Goal: Task Accomplishment & Management: Use online tool/utility

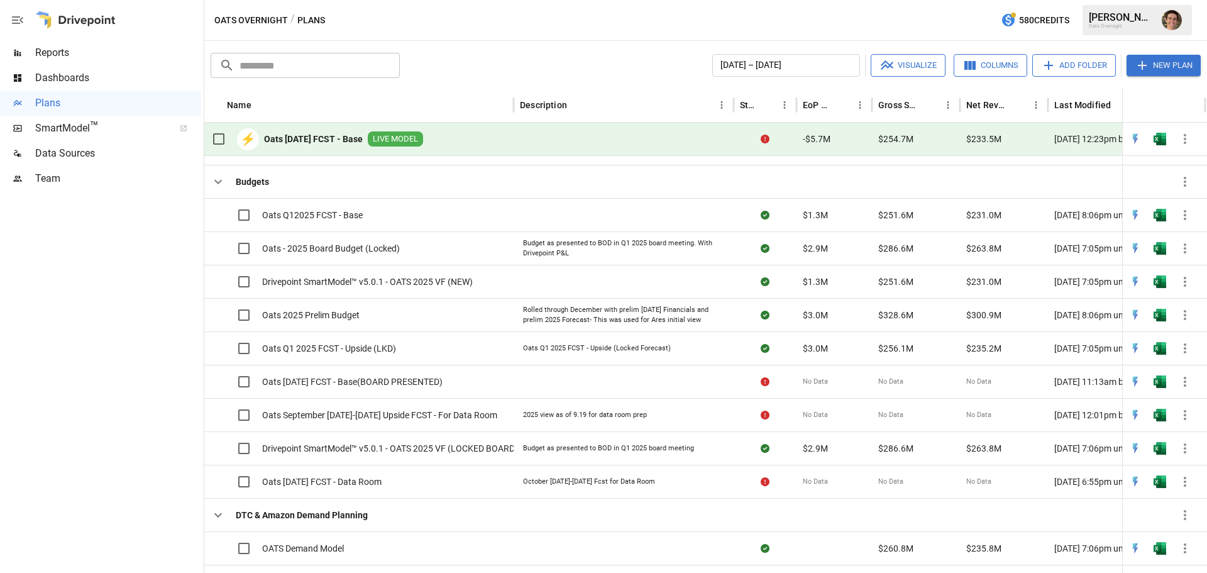
scroll to position [1055, 0]
click at [212, 180] on icon "button" at bounding box center [218, 181] width 15 height 15
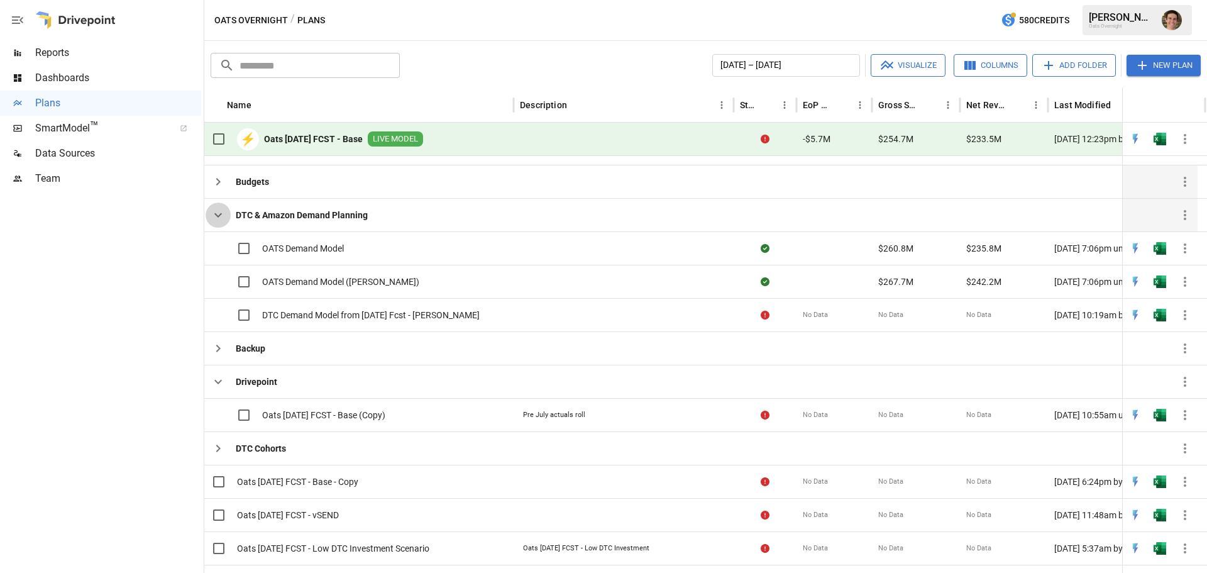
click at [221, 211] on icon "button" at bounding box center [218, 214] width 15 height 15
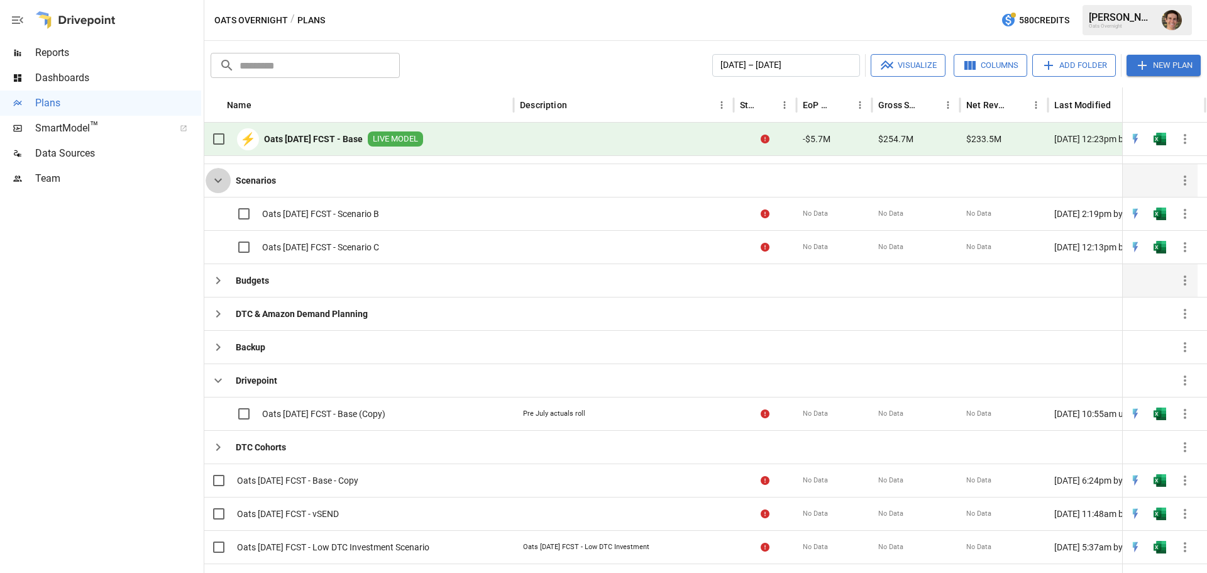
click at [216, 182] on icon "button" at bounding box center [218, 180] width 15 height 15
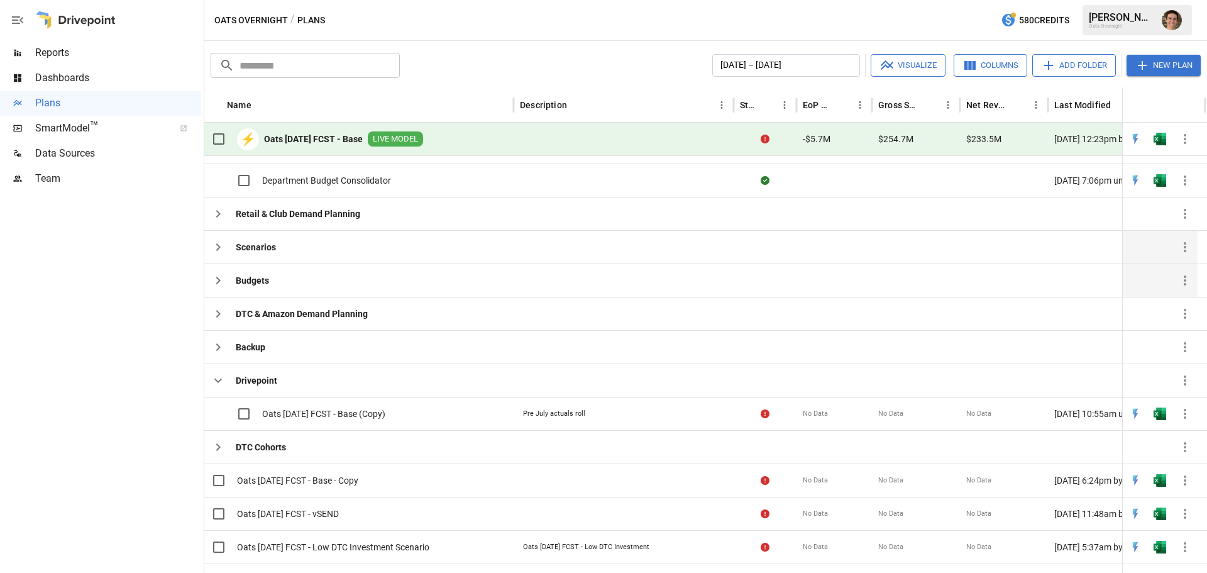
scroll to position [917, 0]
click at [218, 314] on icon "button" at bounding box center [218, 313] width 15 height 15
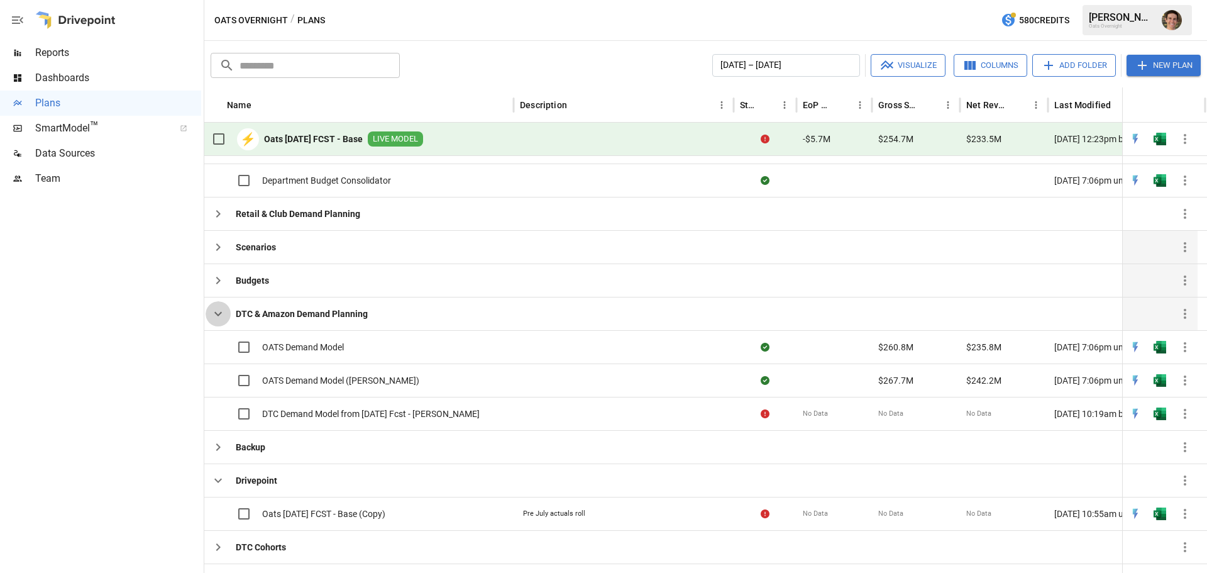
click at [218, 314] on icon "button" at bounding box center [218, 314] width 8 height 4
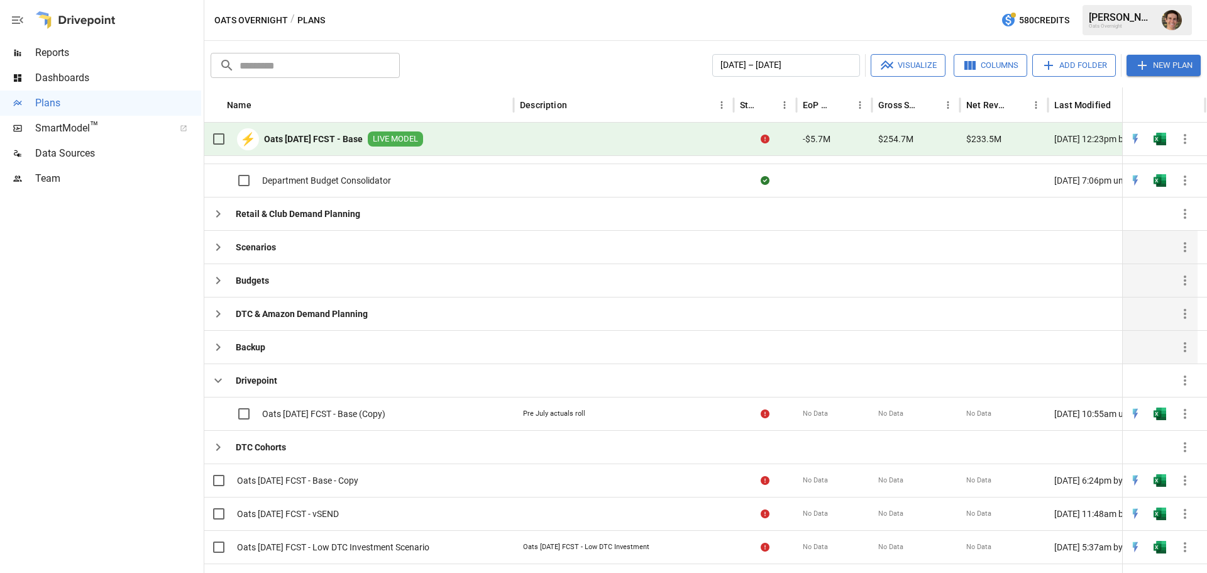
click at [219, 379] on icon "button" at bounding box center [218, 380] width 15 height 15
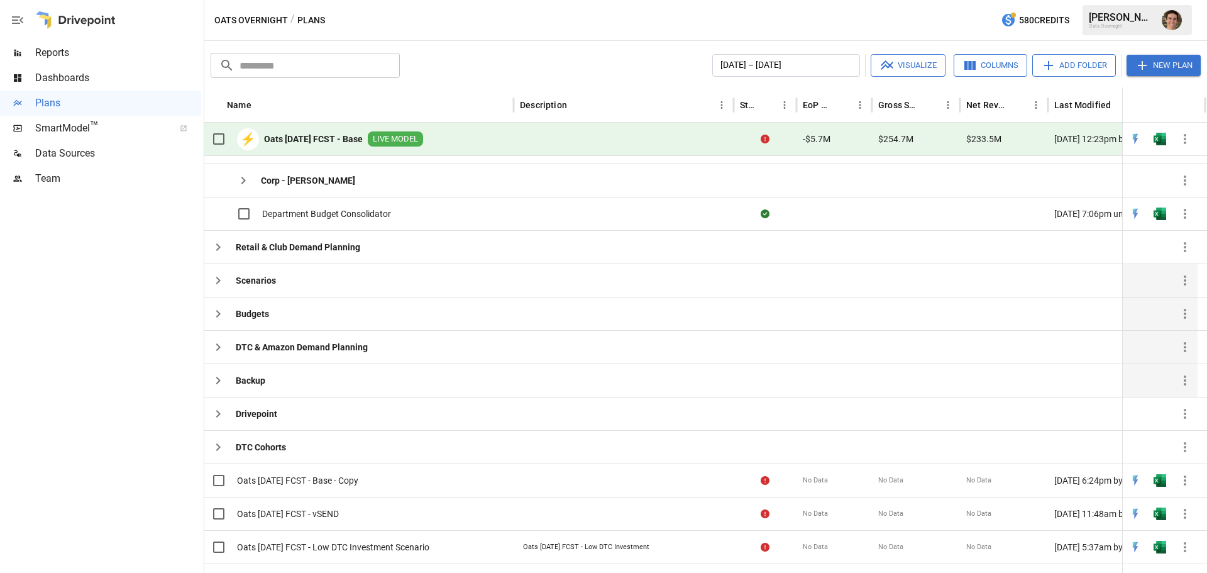
scroll to position [889, 0]
click at [221, 451] on icon "button" at bounding box center [218, 446] width 15 height 15
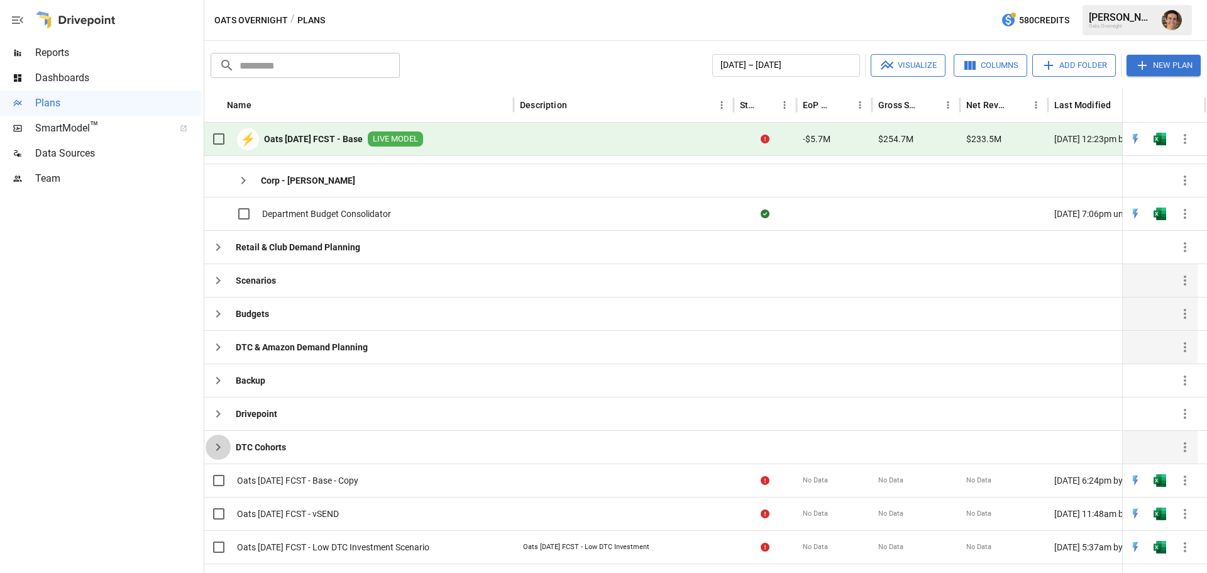
click at [221, 450] on icon "button" at bounding box center [218, 446] width 15 height 15
click at [221, 451] on icon "button" at bounding box center [218, 446] width 15 height 15
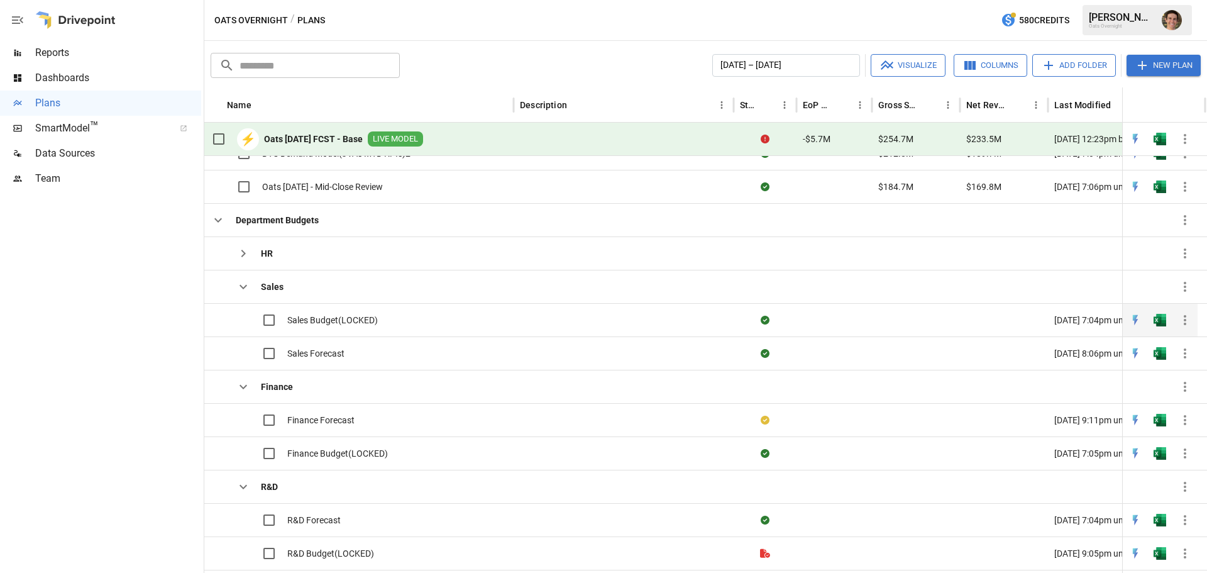
scroll to position [0, 0]
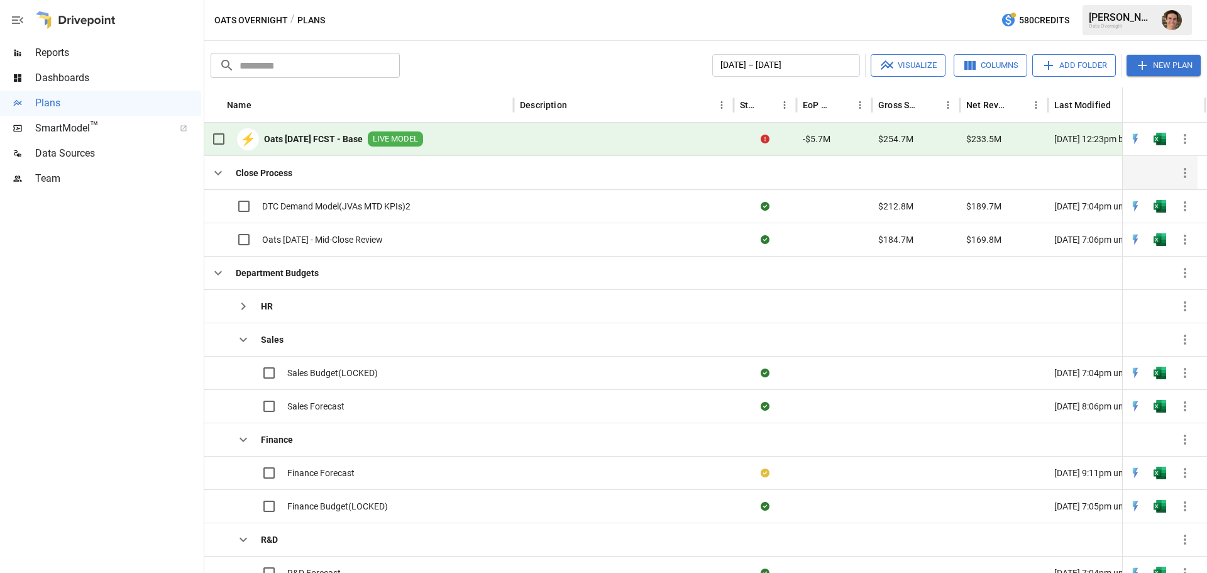
click at [216, 172] on icon "button" at bounding box center [218, 172] width 15 height 15
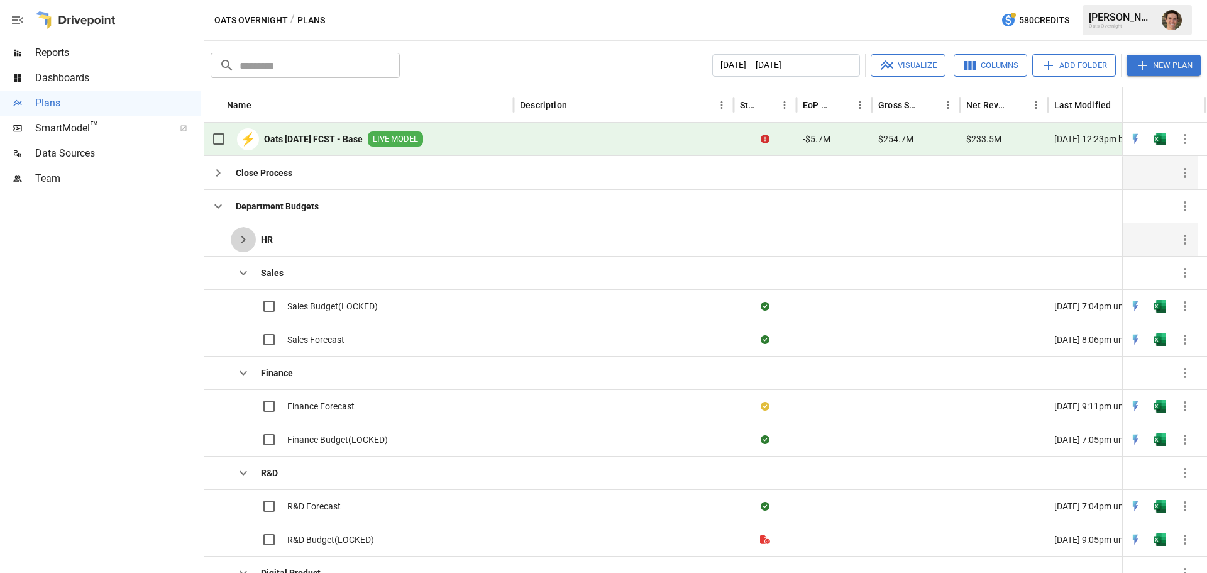
click at [241, 233] on icon "button" at bounding box center [243, 239] width 15 height 15
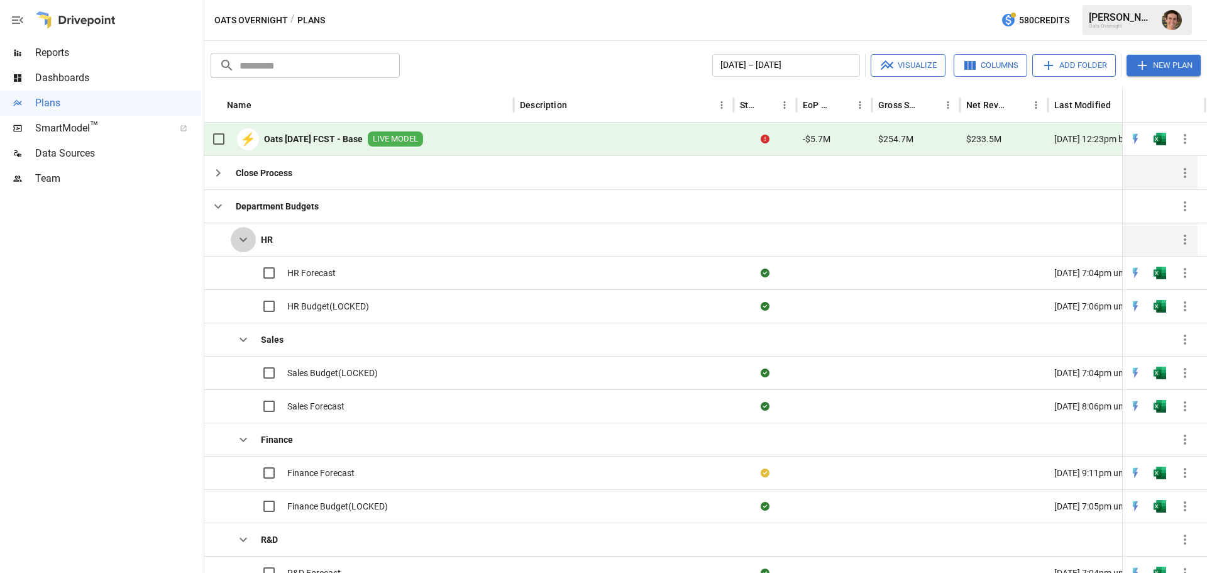
click at [243, 235] on icon "button" at bounding box center [243, 239] width 15 height 15
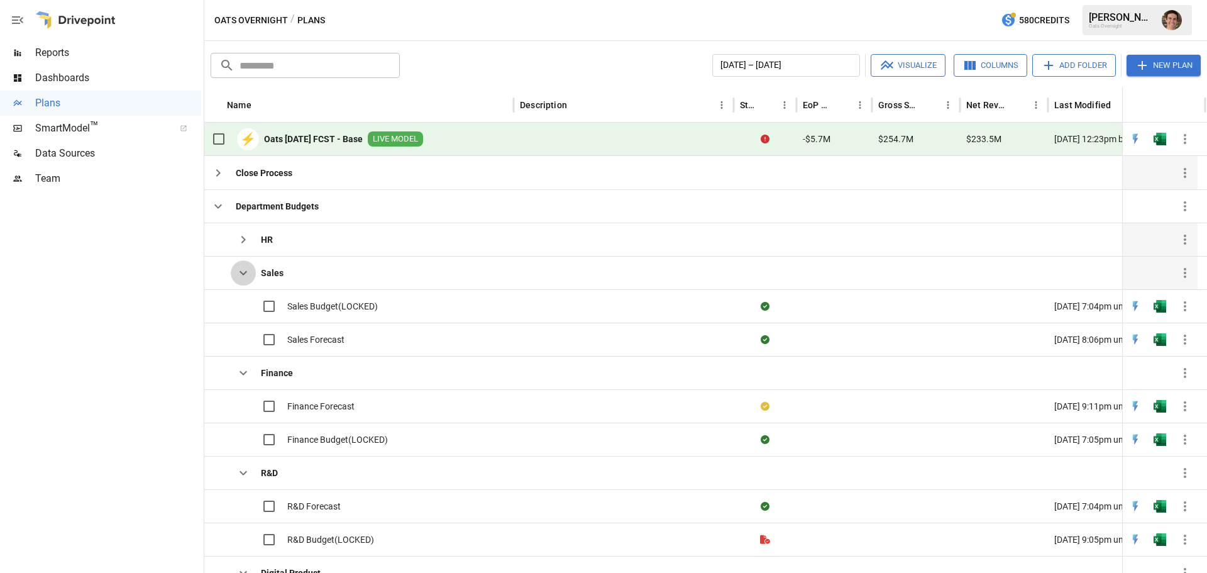
click at [246, 269] on icon "button" at bounding box center [243, 272] width 15 height 15
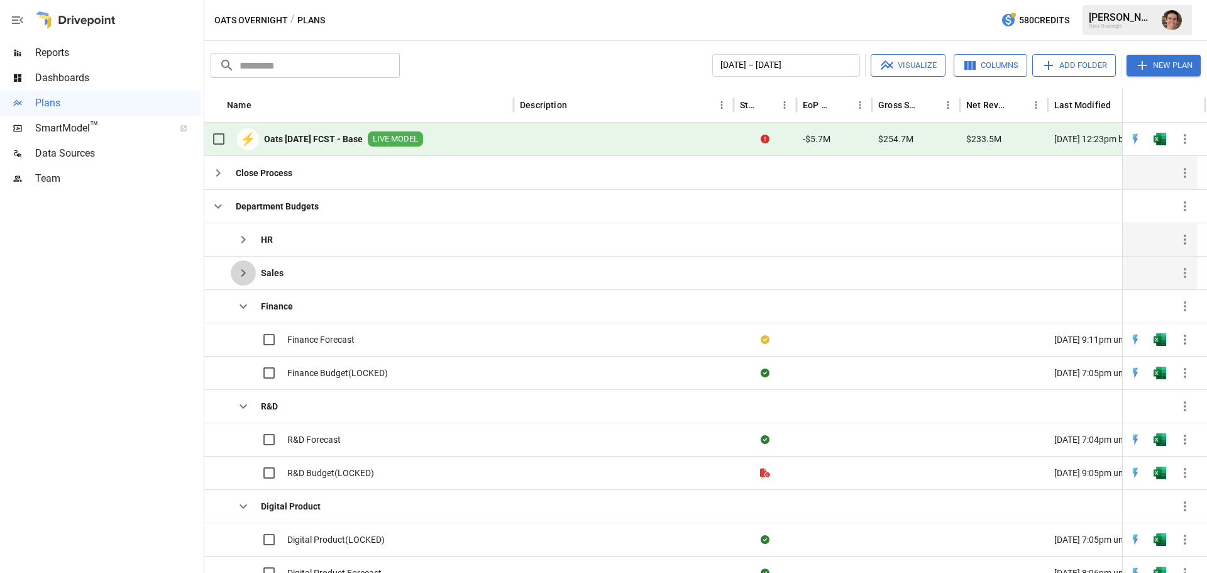
click at [246, 269] on icon "button" at bounding box center [243, 272] width 15 height 15
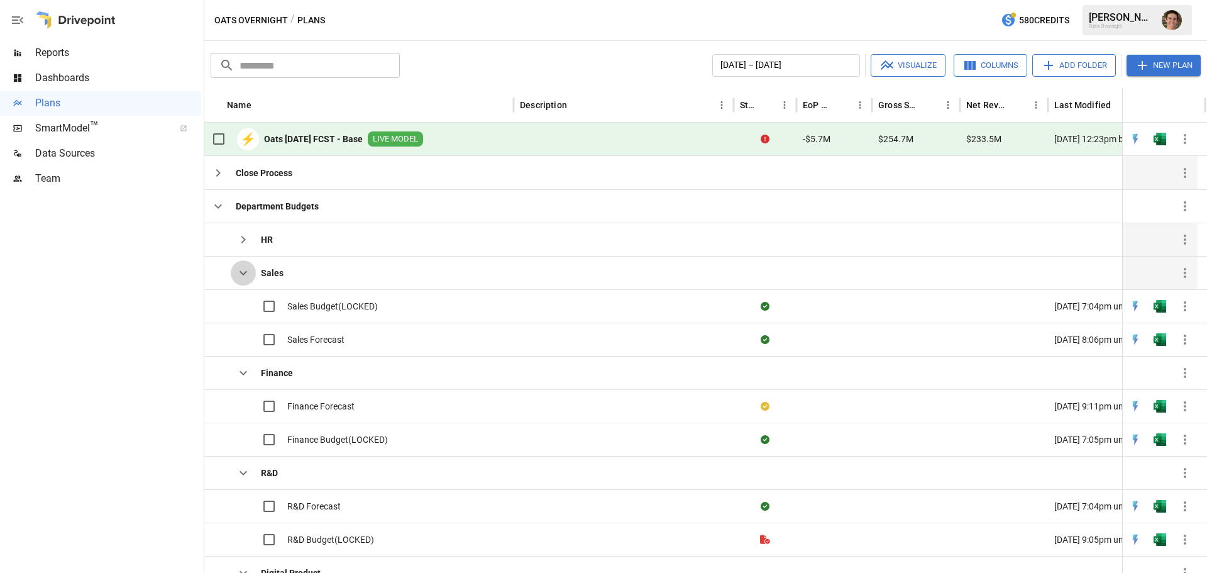
click at [246, 282] on button "button" at bounding box center [243, 272] width 25 height 25
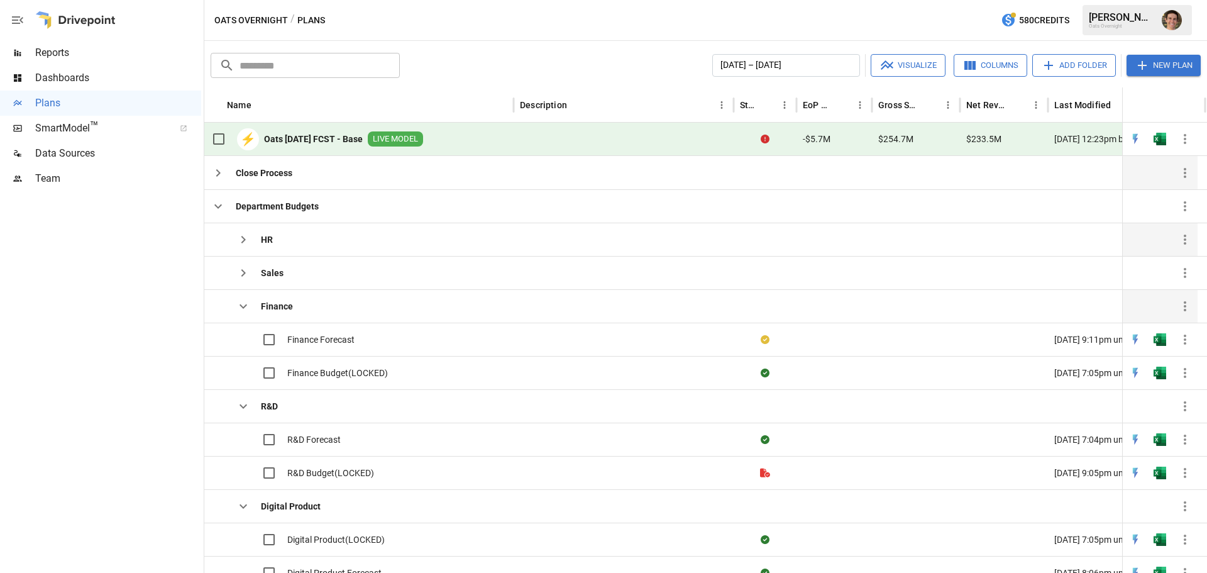
click at [244, 308] on icon "button" at bounding box center [244, 306] width 8 height 4
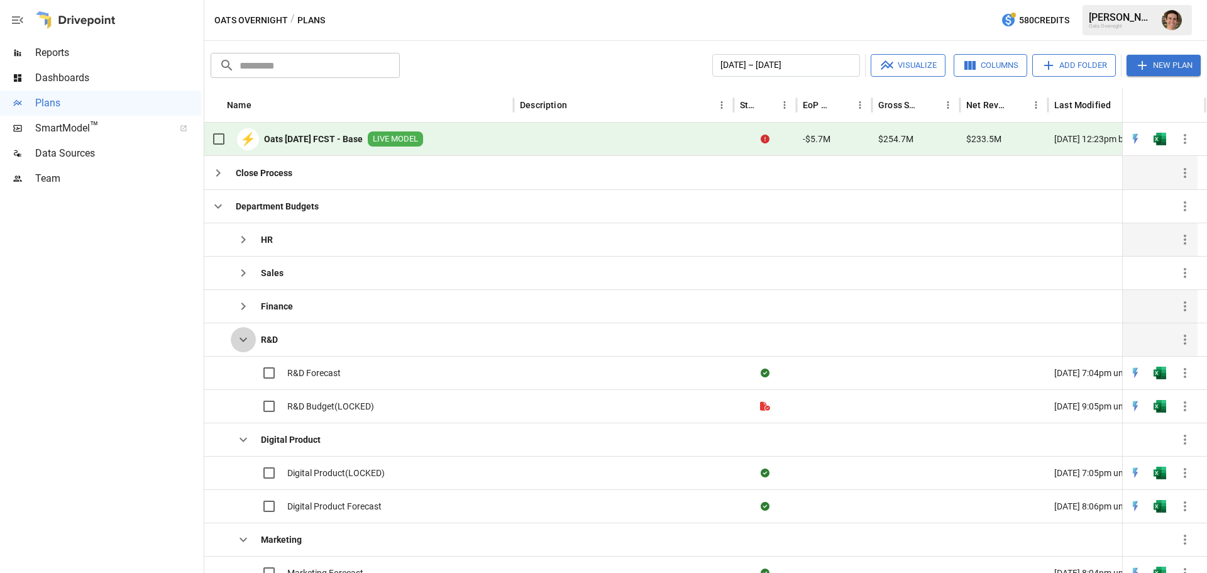
click at [243, 338] on icon "button" at bounding box center [243, 339] width 15 height 15
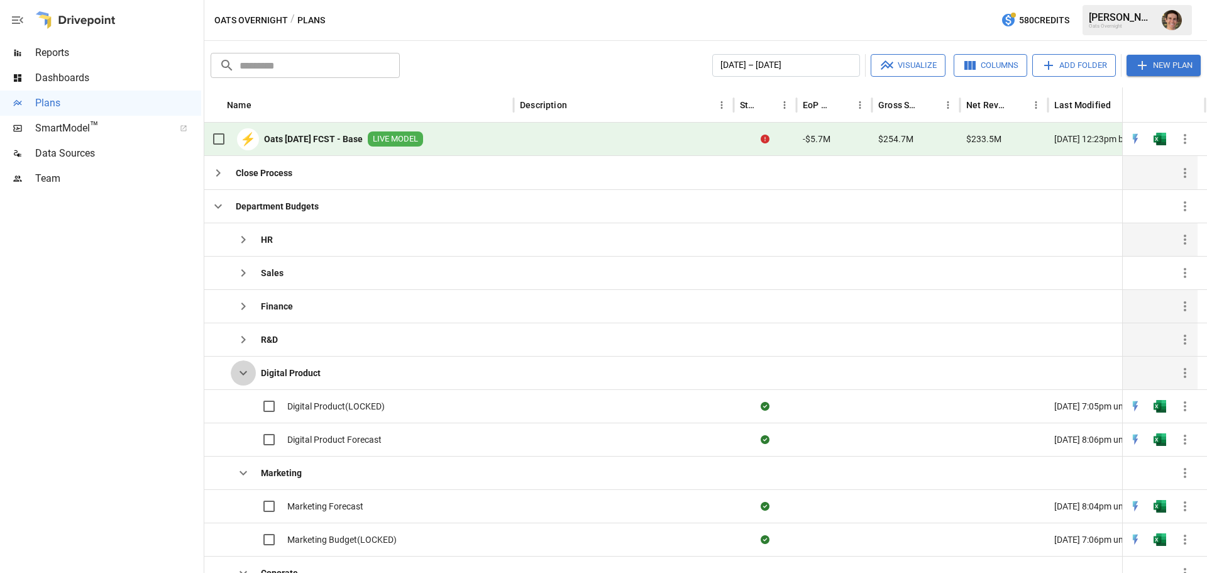
click at [236, 367] on icon "button" at bounding box center [243, 372] width 15 height 15
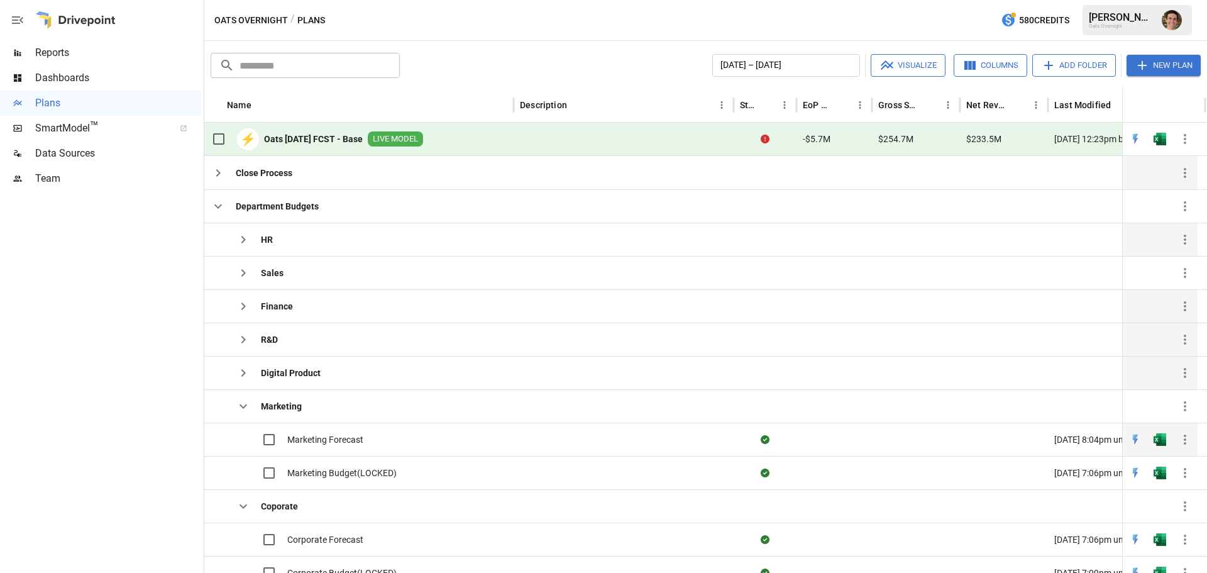
click at [324, 443] on span "Marketing Forecast" at bounding box center [325, 439] width 76 height 13
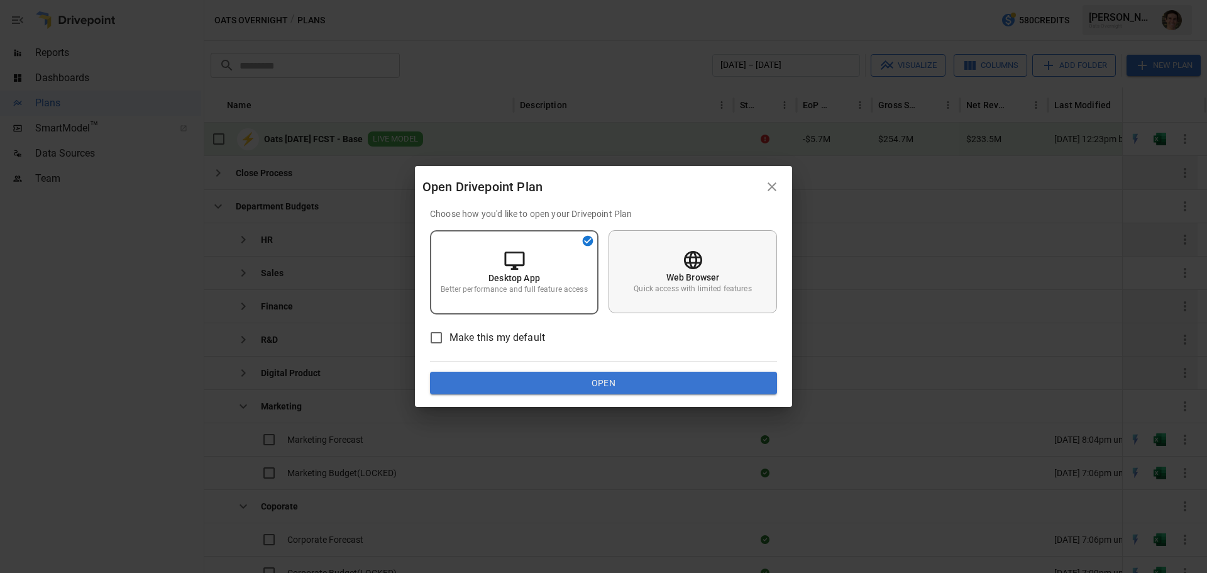
click at [645, 282] on div "Web Browser Quick access with limited features" at bounding box center [693, 271] width 168 height 83
click at [620, 382] on button "Open" at bounding box center [603, 383] width 347 height 23
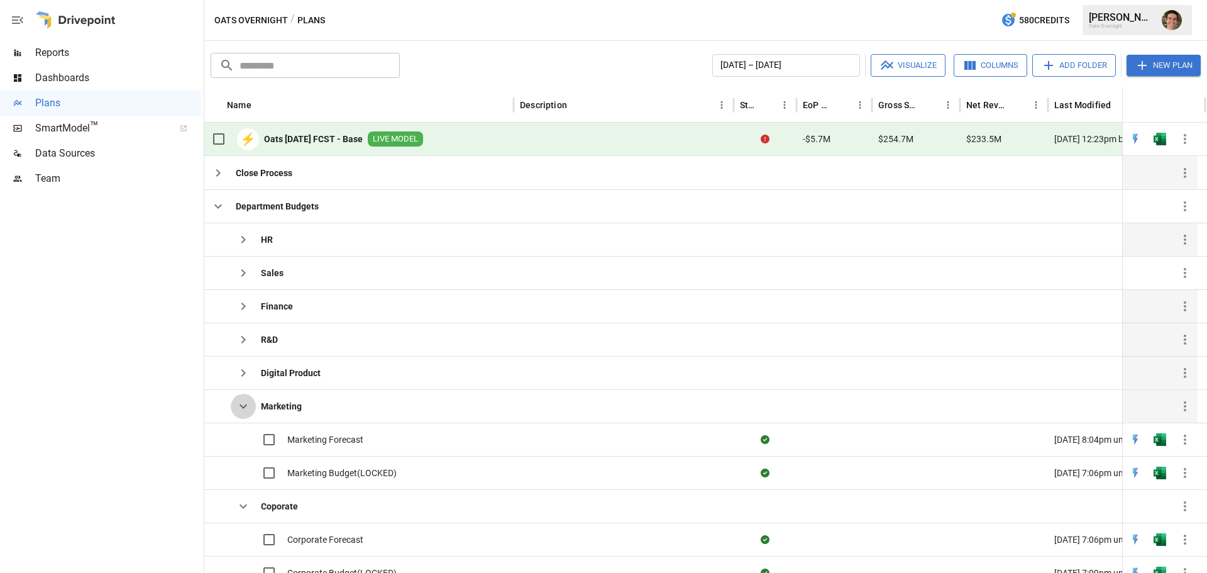
click at [248, 410] on icon "button" at bounding box center [243, 406] width 15 height 15
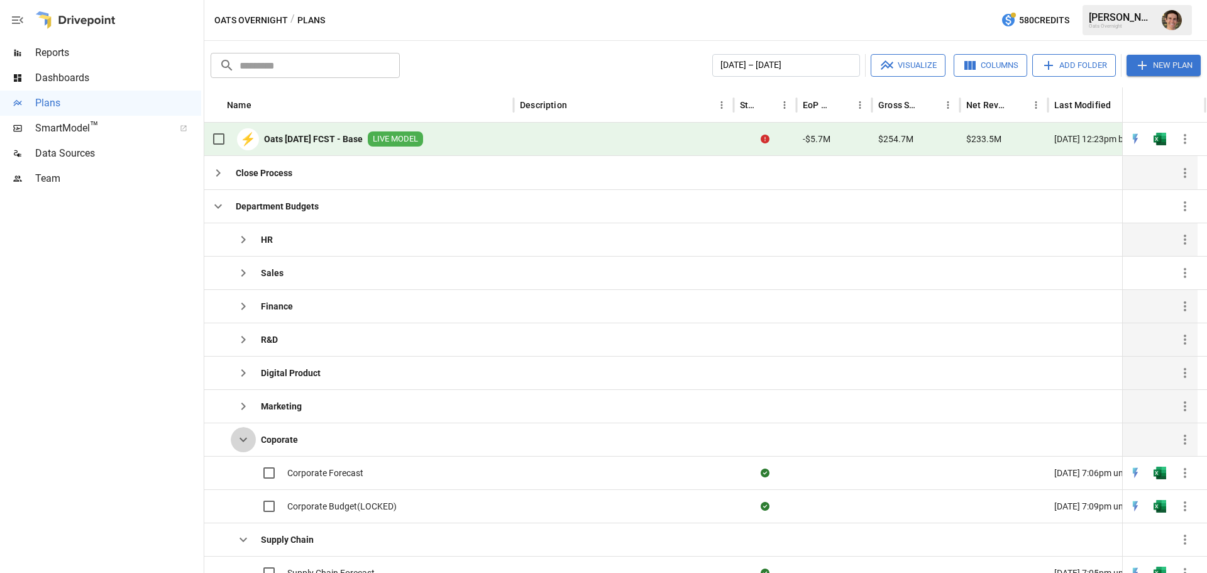
click at [246, 449] on button "button" at bounding box center [243, 439] width 25 height 25
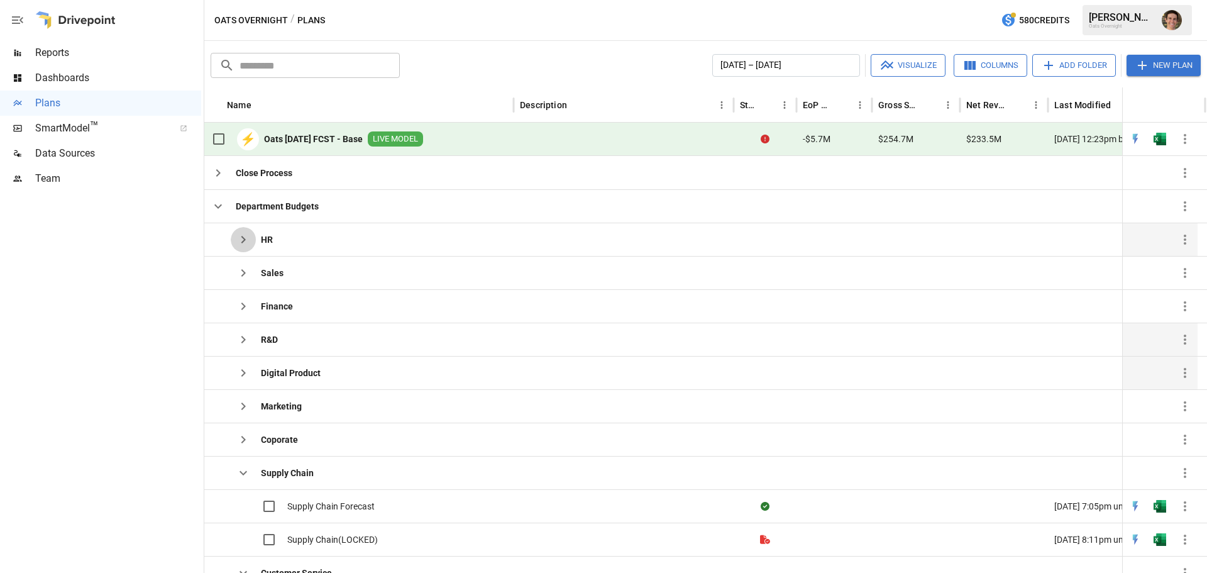
click at [247, 239] on icon "button" at bounding box center [243, 239] width 15 height 15
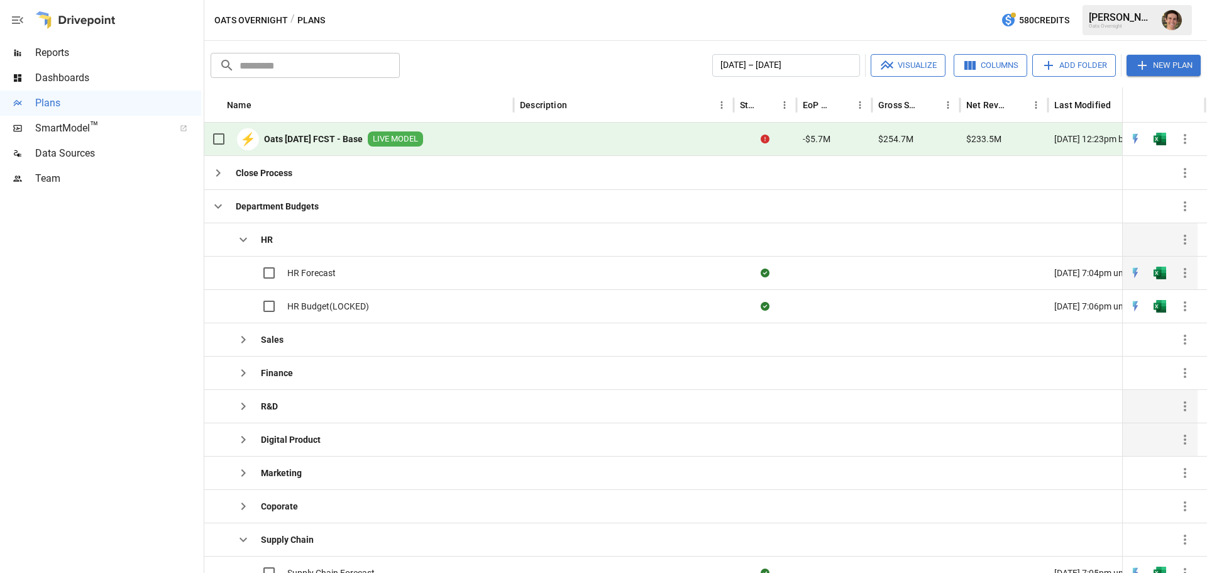
click at [328, 272] on span "HR Forecast" at bounding box center [311, 273] width 48 height 13
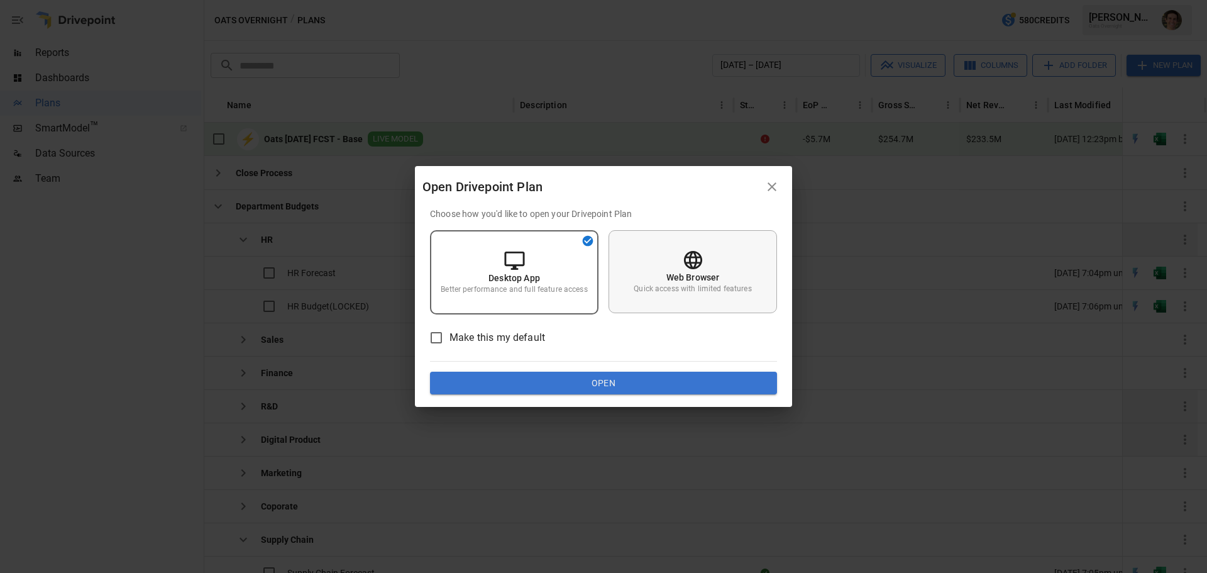
click at [740, 279] on div "Web Browser Quick access with limited features" at bounding box center [693, 271] width 168 height 83
click at [658, 390] on button "Open" at bounding box center [603, 383] width 347 height 23
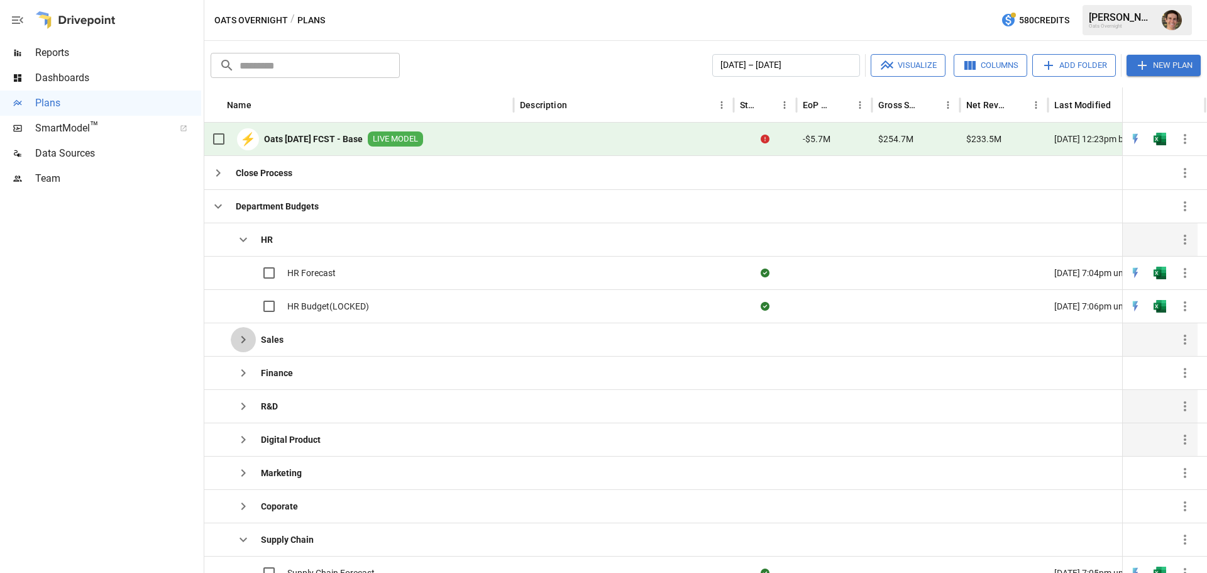
click at [242, 341] on icon "button" at bounding box center [243, 339] width 15 height 15
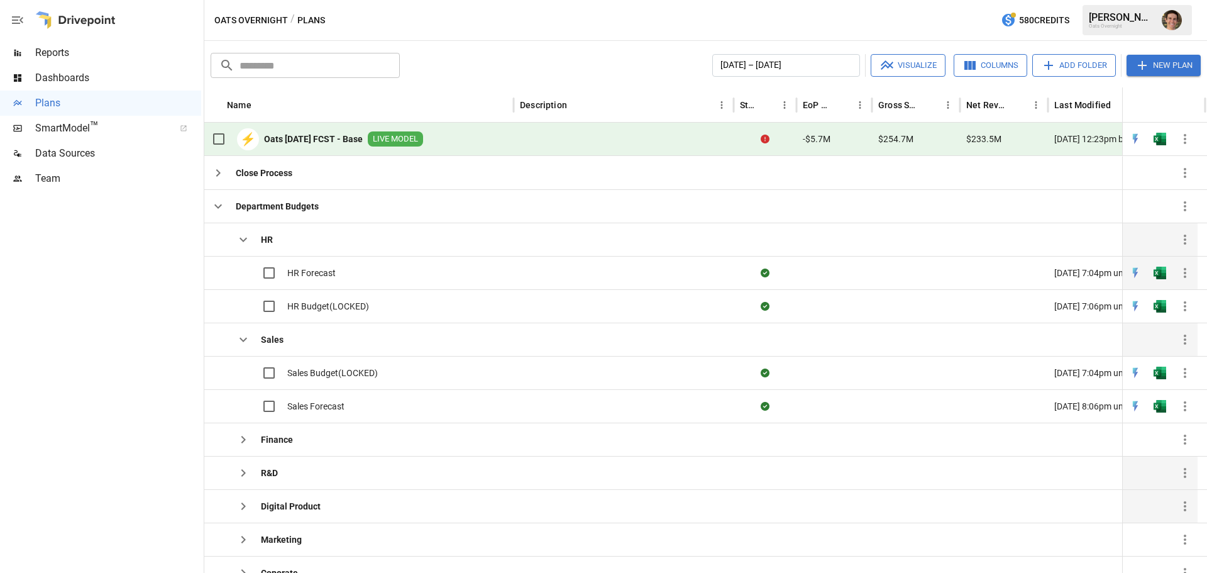
click at [332, 270] on span "HR Forecast" at bounding box center [311, 273] width 48 height 13
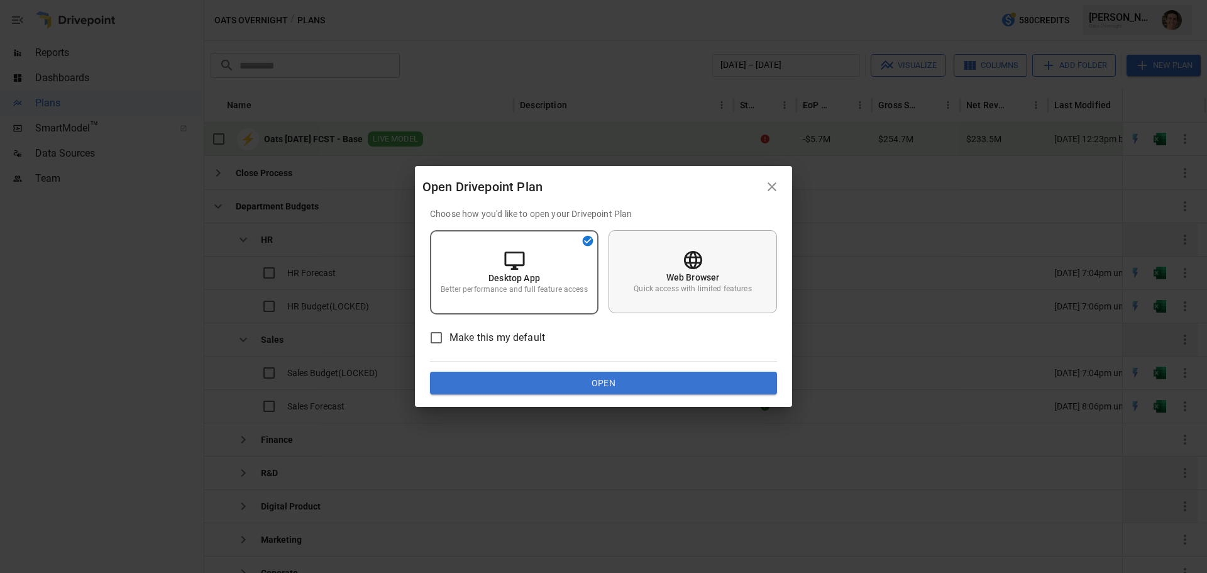
click at [674, 262] on div "Web Browser Quick access with limited features" at bounding box center [693, 271] width 168 height 83
click at [779, 186] on icon "button" at bounding box center [771, 186] width 15 height 15
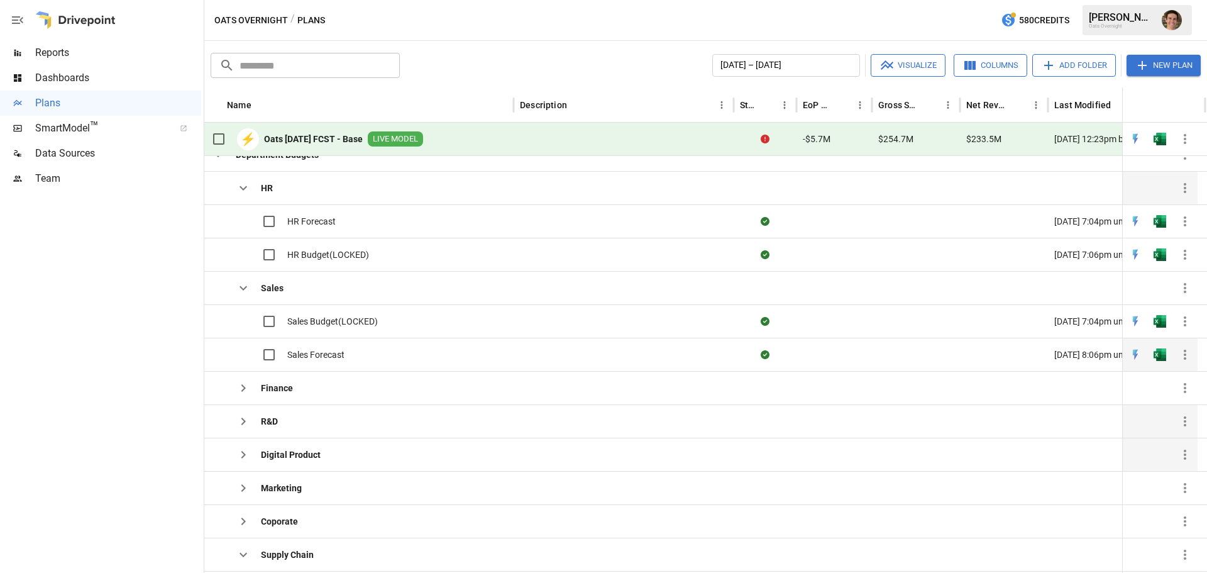
scroll to position [53, 0]
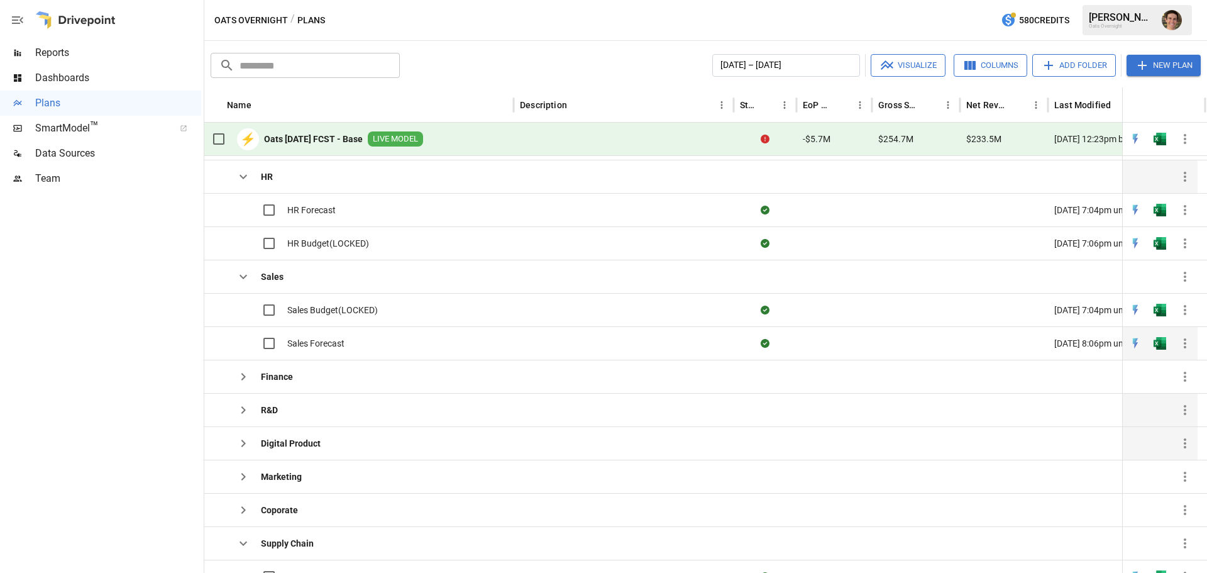
click at [324, 341] on span "Sales Forecast" at bounding box center [315, 343] width 57 height 13
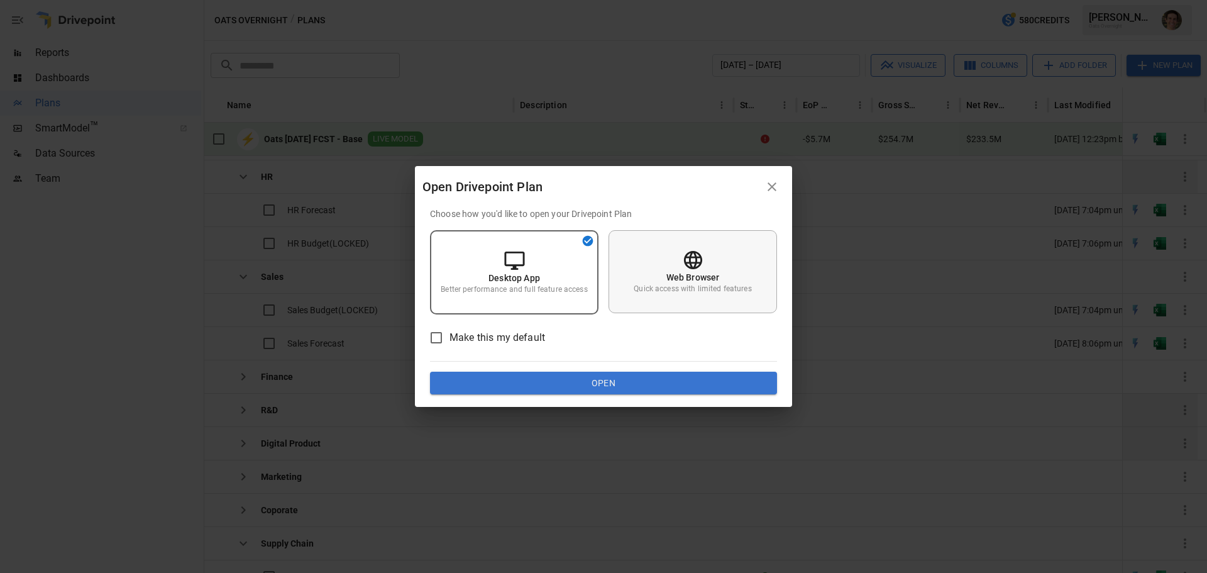
drag, startPoint x: 676, startPoint y: 285, endPoint x: 679, endPoint y: 292, distance: 8.2
click at [677, 284] on p "Quick access with limited features" at bounding box center [693, 289] width 118 height 11
click at [656, 385] on button "Open" at bounding box center [603, 383] width 347 height 23
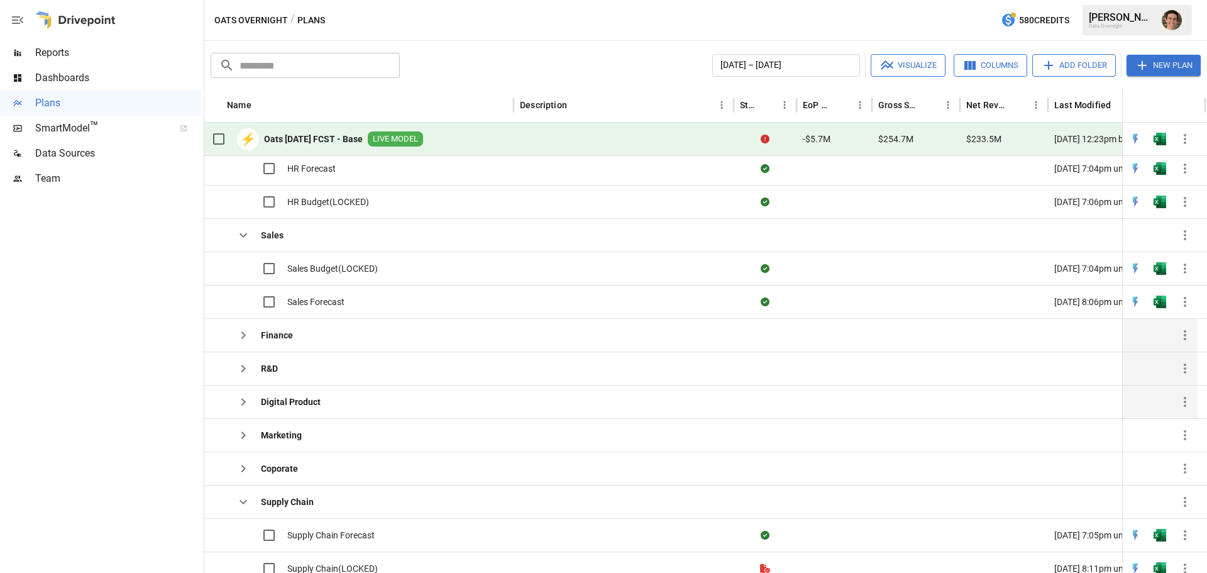
scroll to position [126, 5]
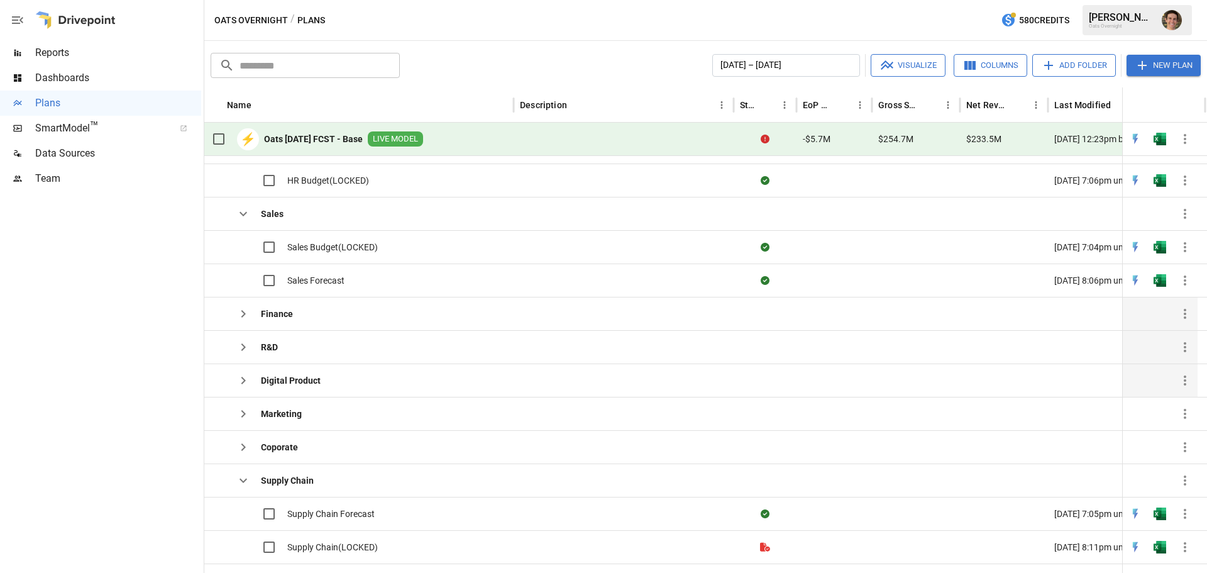
click at [240, 317] on icon "button" at bounding box center [243, 313] width 15 height 15
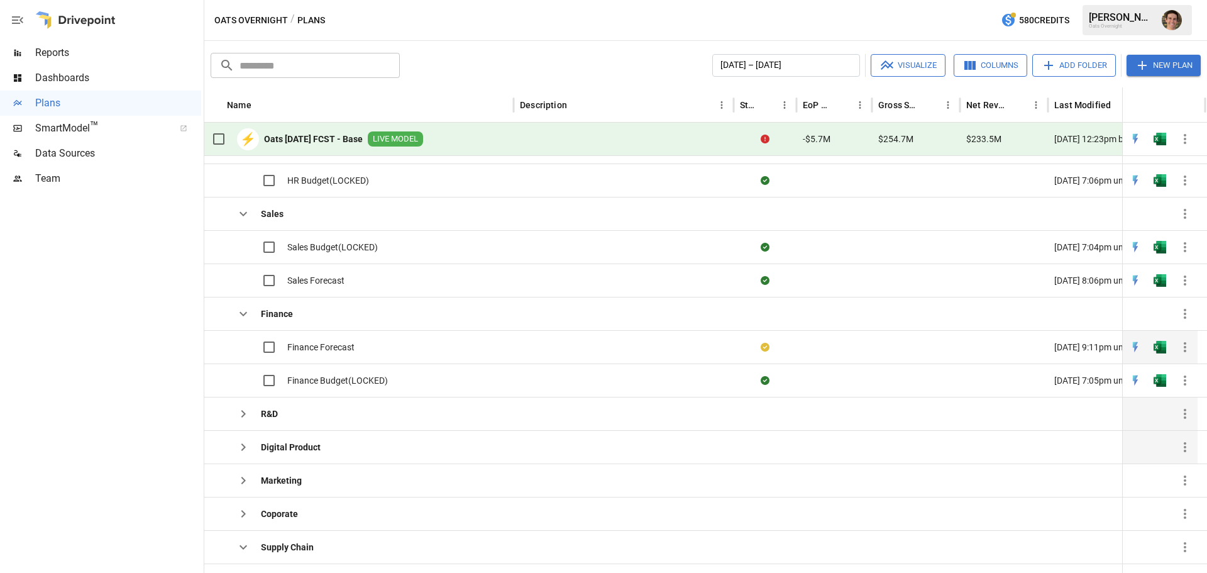
click at [339, 344] on span "Finance Forecast" at bounding box center [320, 347] width 67 height 13
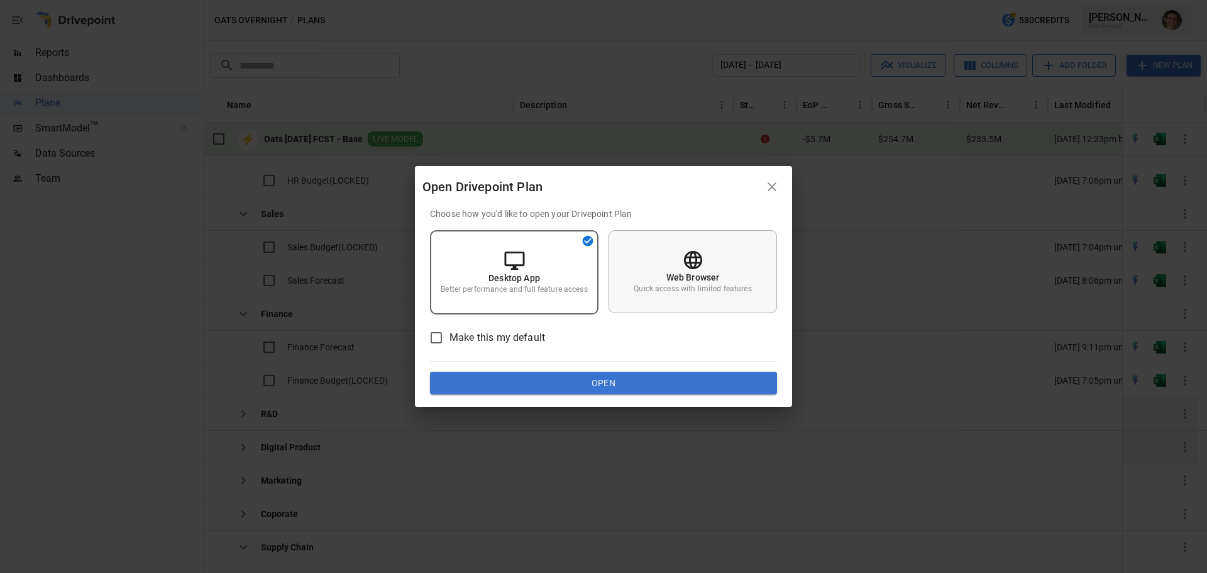
click at [671, 278] on p "Web Browser" at bounding box center [692, 277] width 53 height 13
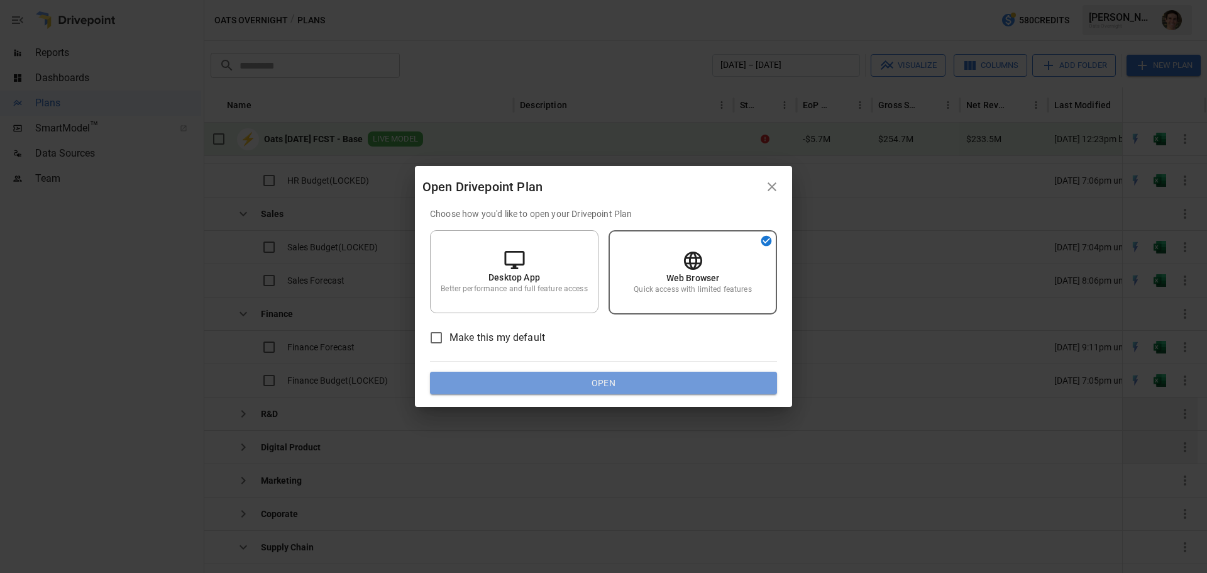
click at [624, 382] on button "Open" at bounding box center [603, 383] width 347 height 23
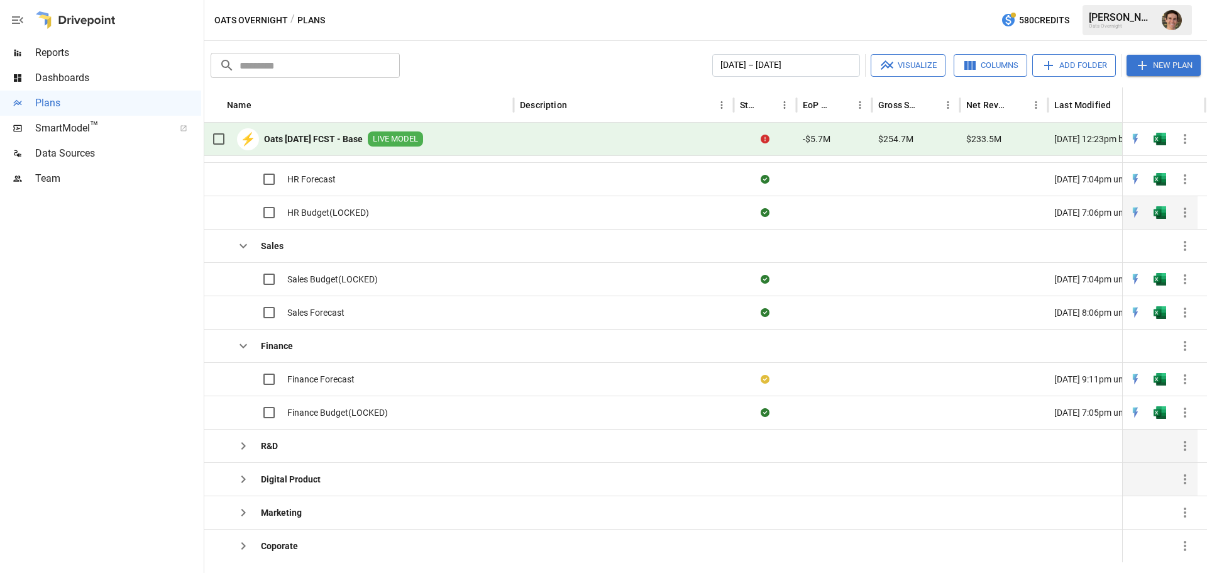
scroll to position [53, 0]
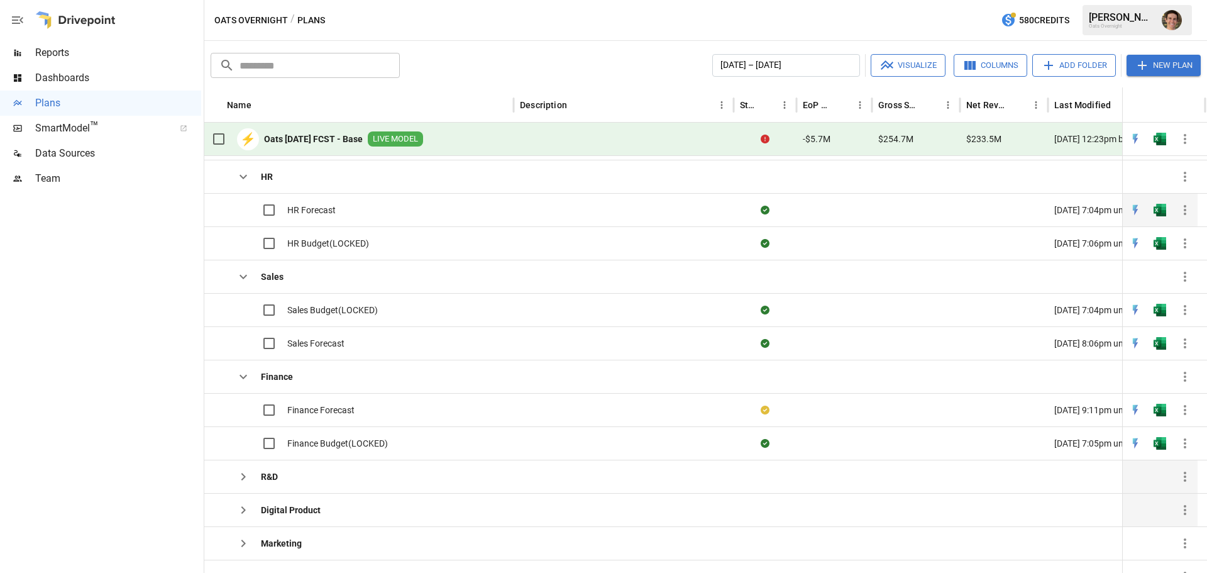
click at [312, 218] on div "HR Forecast" at bounding box center [271, 210] width 130 height 26
click at [322, 207] on span "HR Forecast" at bounding box center [311, 210] width 48 height 13
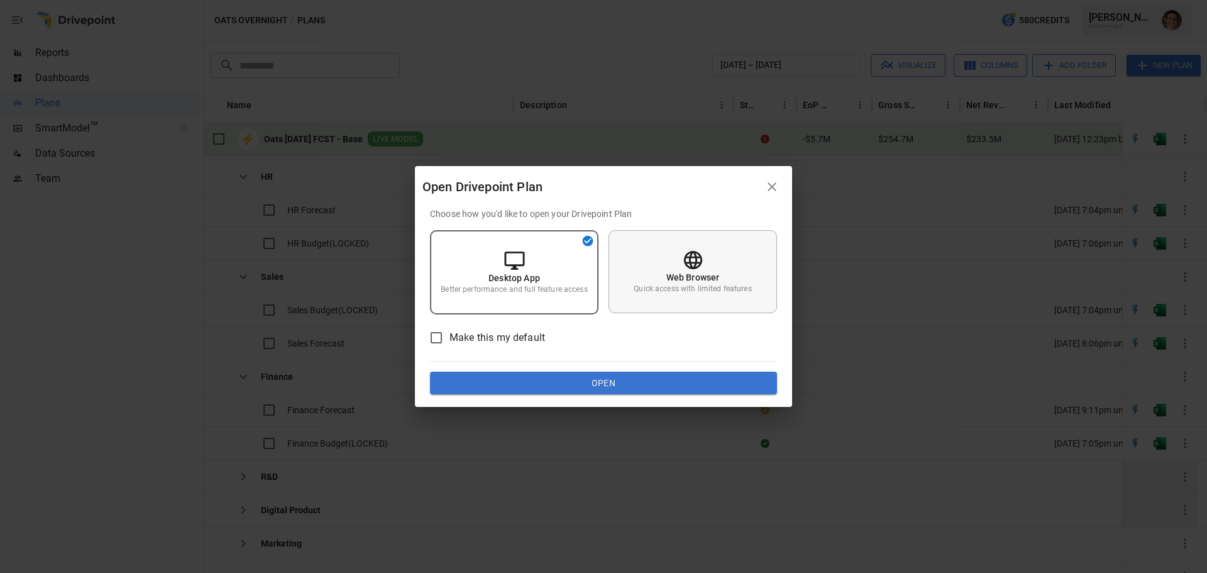
click at [751, 292] on p "Quick access with limited features" at bounding box center [693, 289] width 118 height 11
click at [681, 393] on button "Open" at bounding box center [603, 383] width 347 height 23
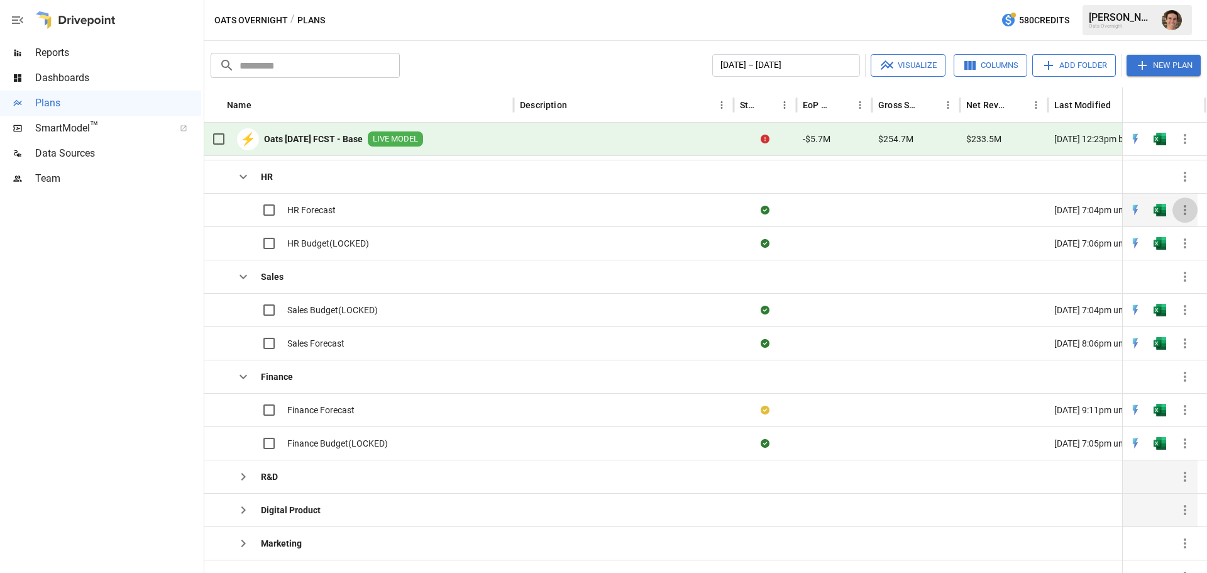
drag, startPoint x: 311, startPoint y: 211, endPoint x: 1191, endPoint y: 209, distance: 879.4
click at [1191, 209] on icon "button" at bounding box center [1184, 209] width 15 height 15
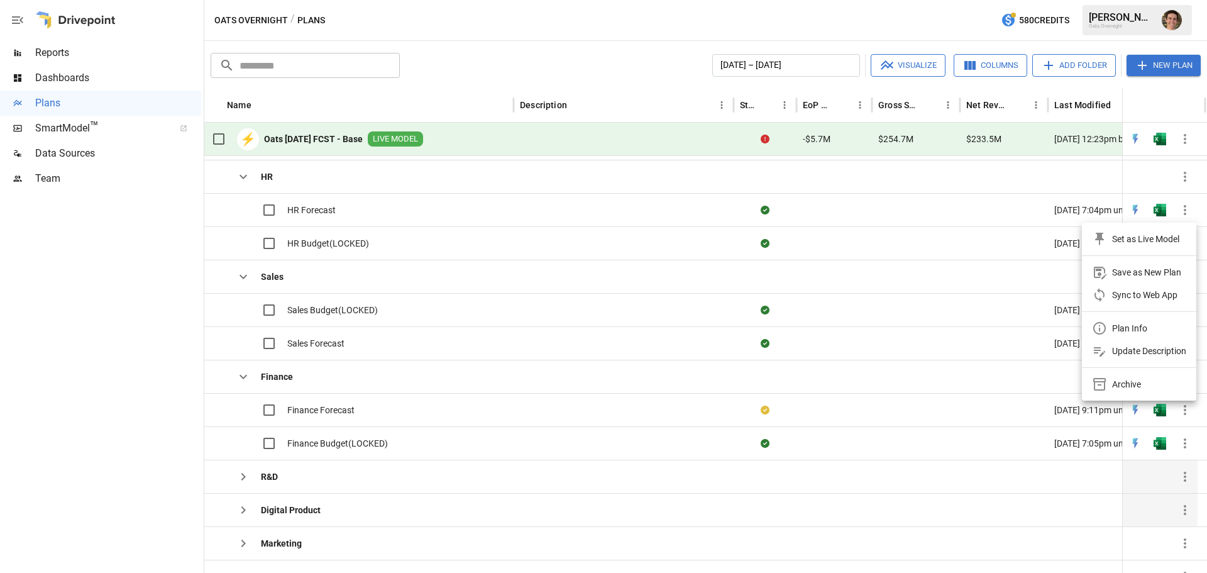
click at [1145, 351] on div "Update Description" at bounding box center [1149, 350] width 74 height 15
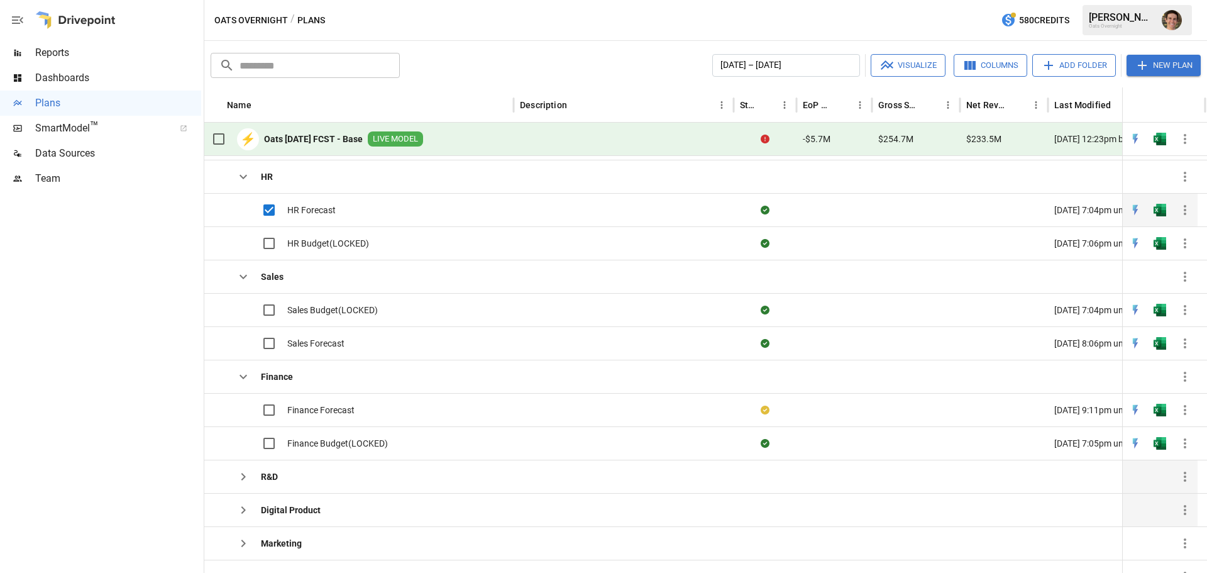
click at [1189, 213] on icon "button" at bounding box center [1184, 209] width 15 height 15
click at [328, 204] on span "HR Forecast" at bounding box center [311, 210] width 48 height 13
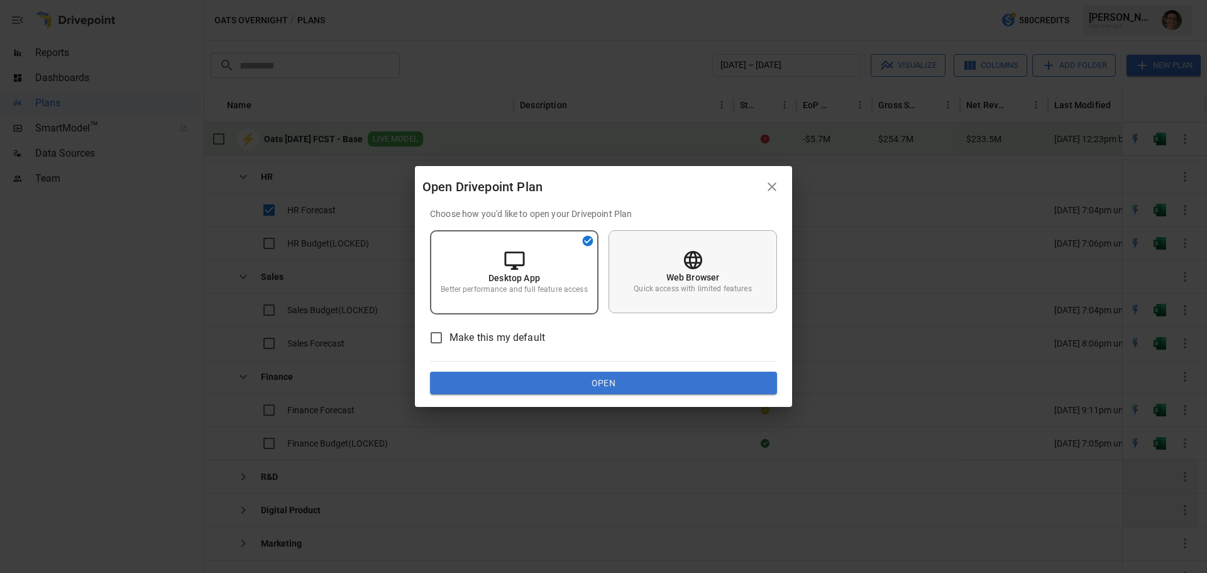
click at [653, 272] on div "Web Browser Quick access with limited features" at bounding box center [693, 271] width 168 height 83
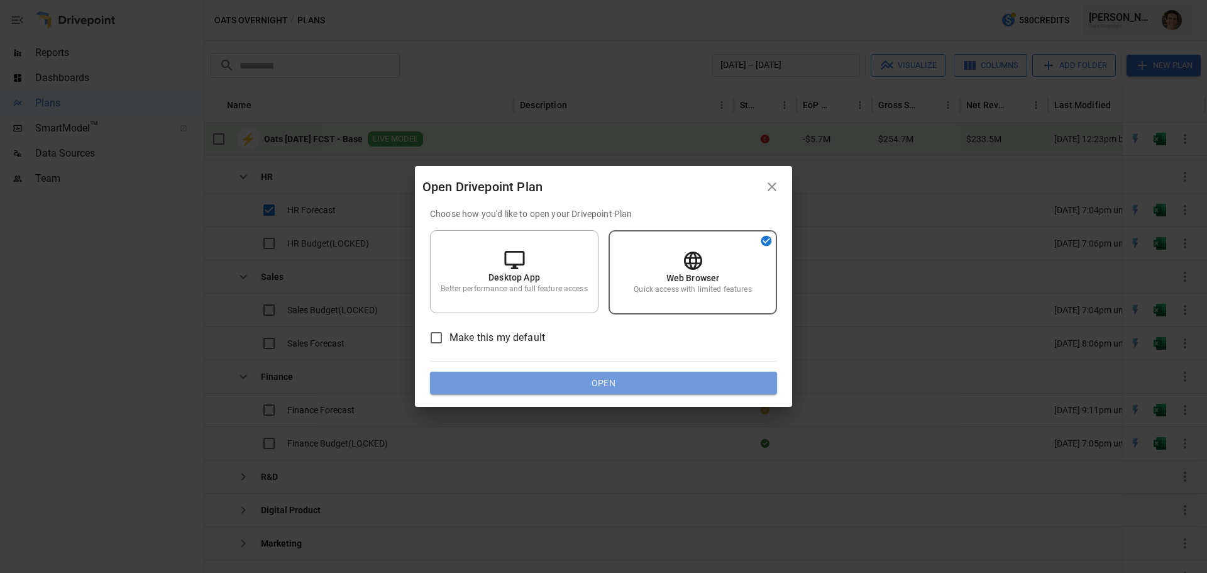
click at [636, 387] on button "Open" at bounding box center [603, 383] width 347 height 23
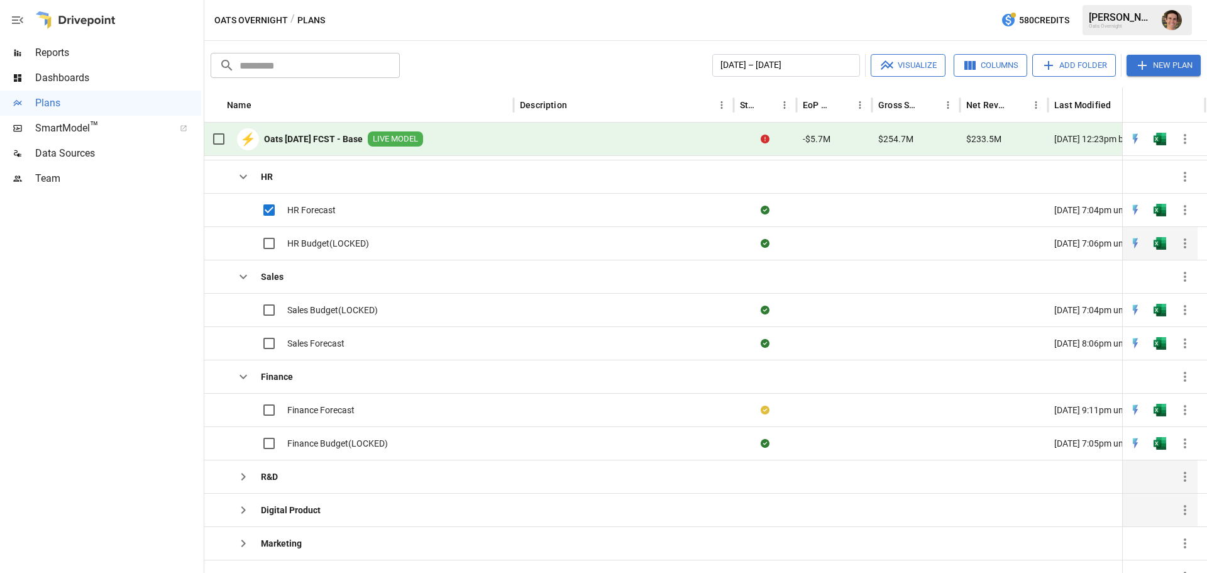
click at [326, 241] on span "HR Budget(LOCKED)" at bounding box center [328, 243] width 82 height 13
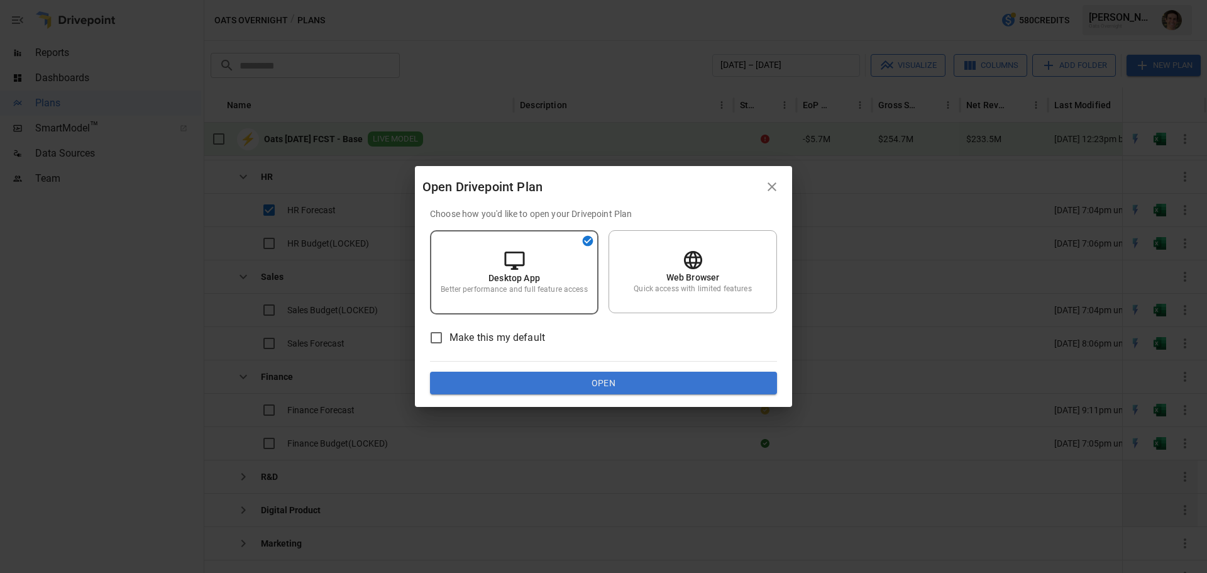
drag, startPoint x: 776, startPoint y: 185, endPoint x: 761, endPoint y: 190, distance: 16.5
click at [776, 185] on icon "button" at bounding box center [771, 186] width 15 height 15
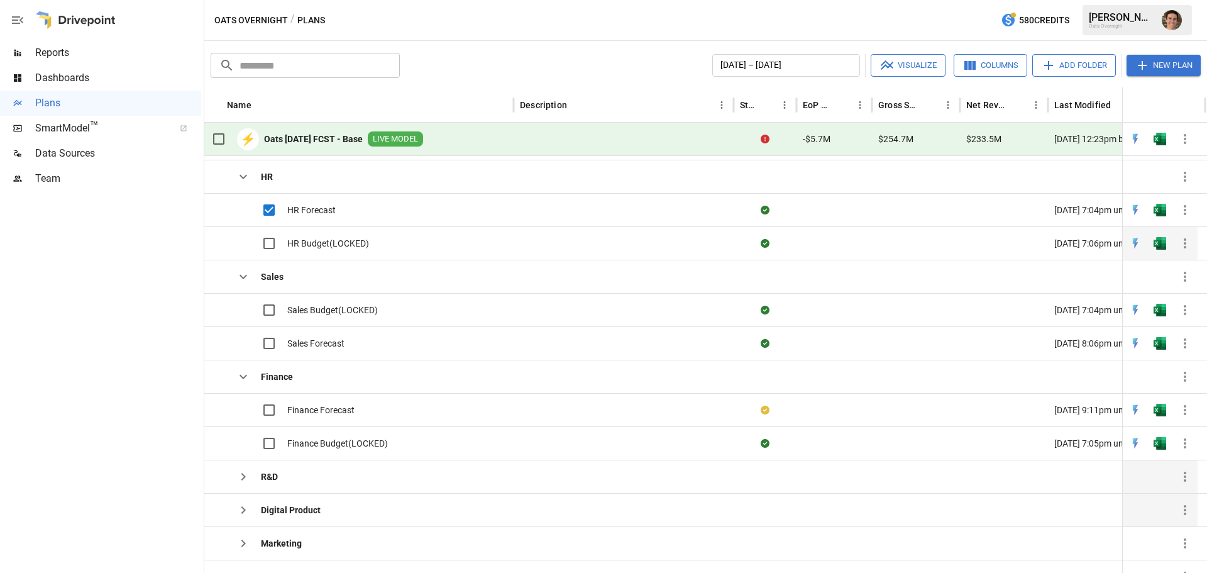
click at [351, 240] on span "HR Budget(LOCKED)" at bounding box center [328, 243] width 82 height 13
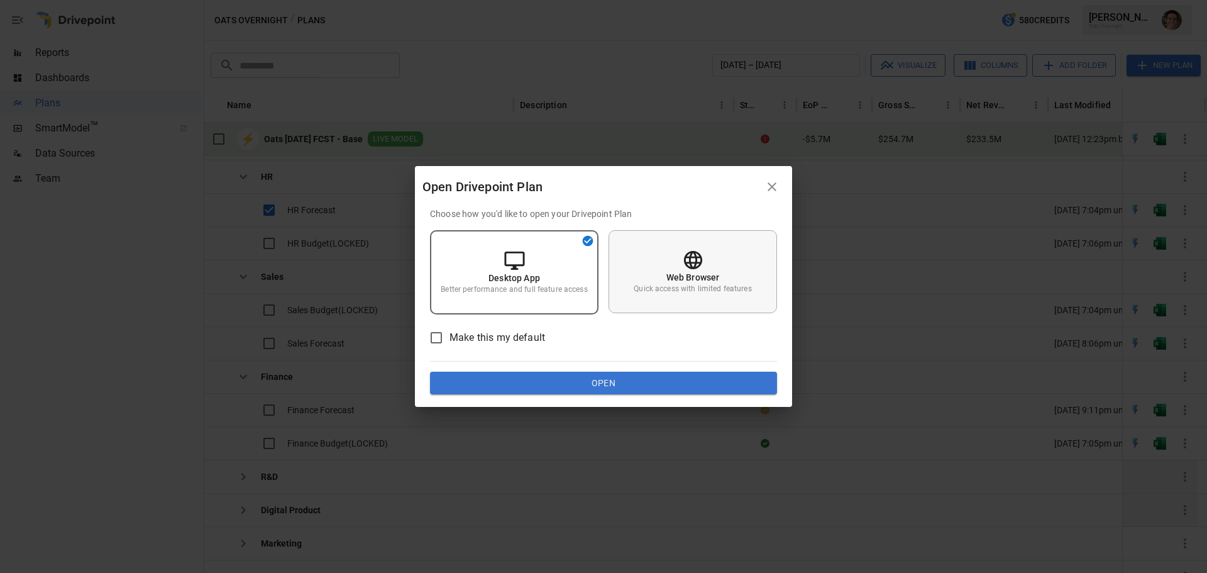
click at [686, 282] on p "Web Browser" at bounding box center [692, 277] width 53 height 13
click at [645, 387] on button "Open" at bounding box center [603, 383] width 347 height 23
